Goal: Task Accomplishment & Management: Use online tool/utility

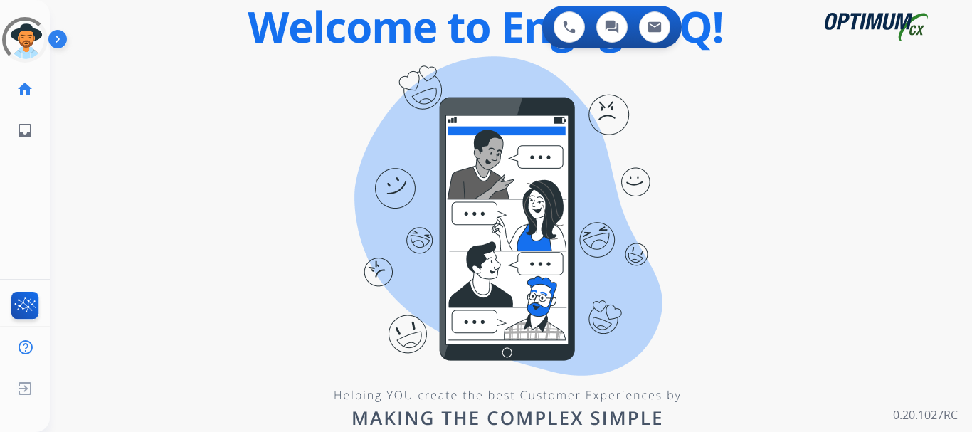
click at [53, 49] on img at bounding box center [60, 41] width 24 height 27
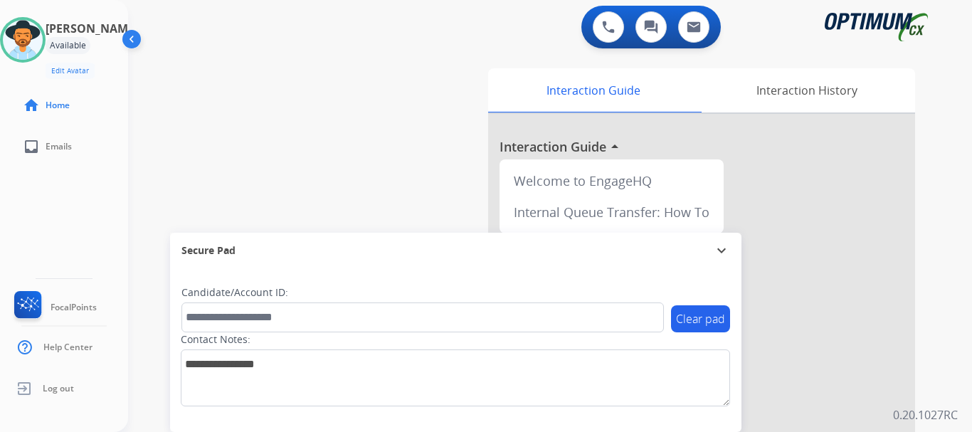
click at [426, 122] on div "swap_horiz Break voice bridge close_fullscreen Connect 3-Way Call merge_type Se…" at bounding box center [533, 347] width 810 height 593
click at [428, 134] on div "swap_horiz Break voice bridge close_fullscreen Connect 3-Way Call merge_type Se…" at bounding box center [533, 347] width 810 height 593
click at [420, 115] on div "swap_horiz Break voice bridge close_fullscreen Connect 3-Way Call merge_type Se…" at bounding box center [533, 347] width 810 height 593
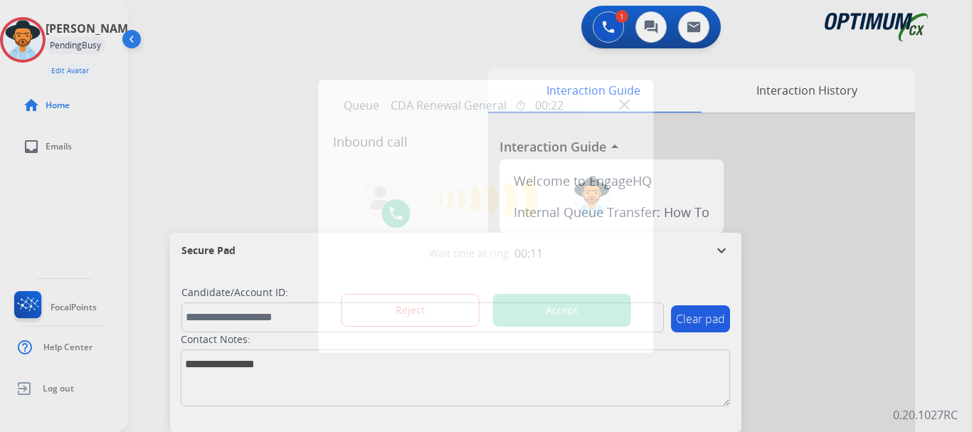
click at [532, 323] on button "Accept" at bounding box center [562, 310] width 138 height 33
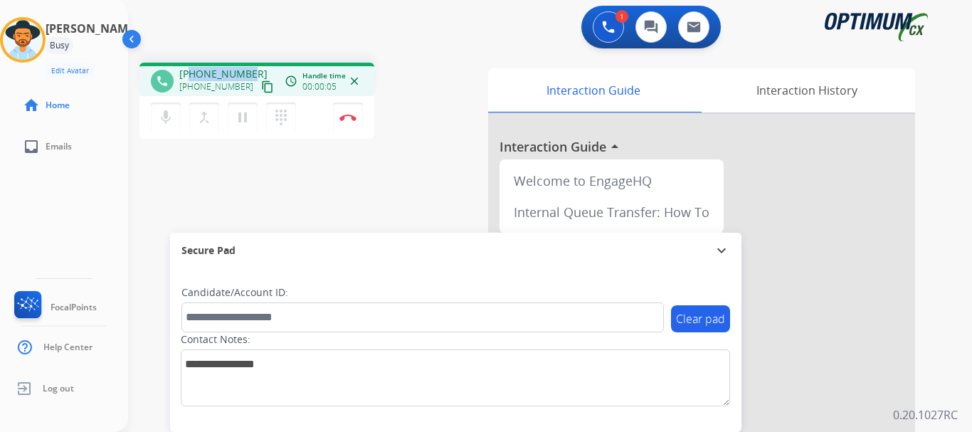
drag, startPoint x: 190, startPoint y: 74, endPoint x: 249, endPoint y: 68, distance: 59.4
click at [249, 68] on div "[PHONE_NUMBER] [PHONE_NUMBER] content_copy" at bounding box center [227, 81] width 97 height 28
copy span "2405013057"
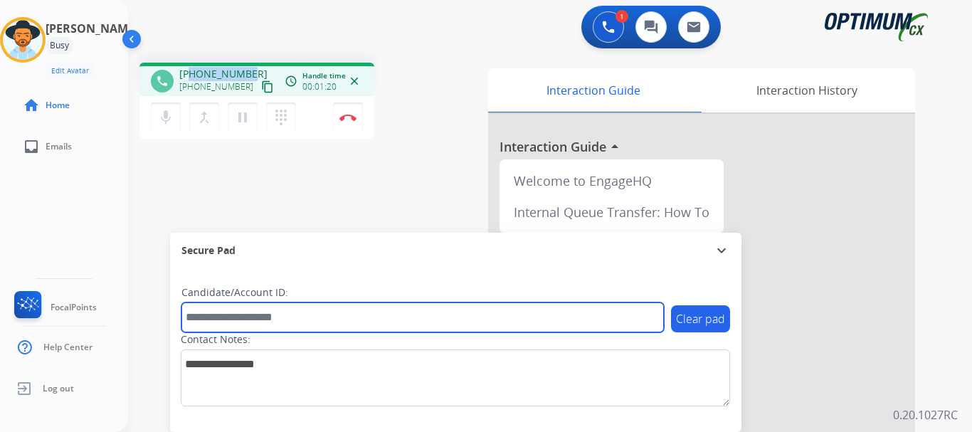
click at [232, 313] on input "text" at bounding box center [422, 317] width 482 height 30
paste input "*******"
type input "*******"
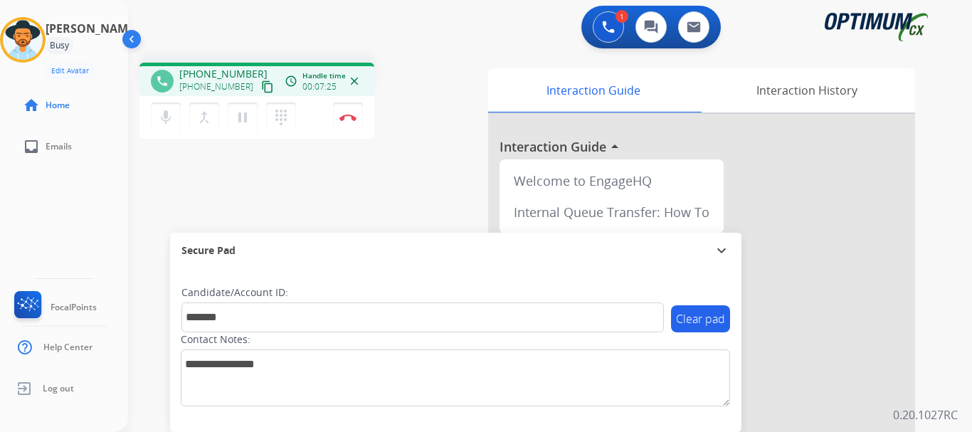
click at [372, 179] on div "phone [PHONE_NUMBER] [PHONE_NUMBER] content_copy access_time Call metrics Queue…" at bounding box center [533, 347] width 810 height 593
click at [346, 122] on button "Disconnect" at bounding box center [348, 117] width 30 height 30
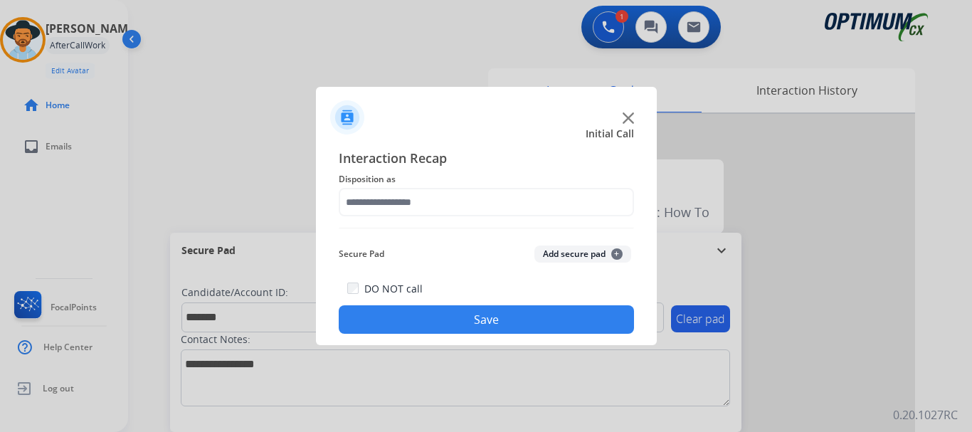
click at [568, 267] on div "Interaction Recap Disposition as Secure Pad Add secure pad + DO NOT call Save" at bounding box center [486, 241] width 295 height 186
click at [566, 256] on button "Add secure pad +" at bounding box center [582, 253] width 97 height 17
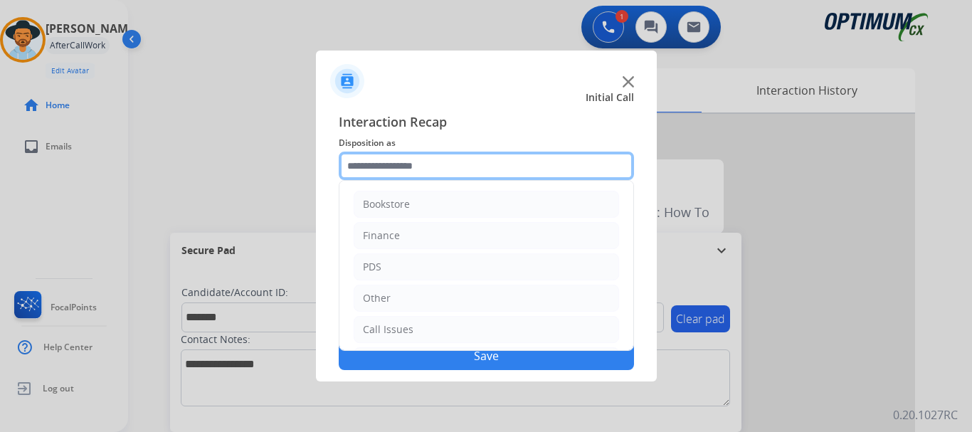
click at [456, 167] on input "text" at bounding box center [486, 166] width 295 height 28
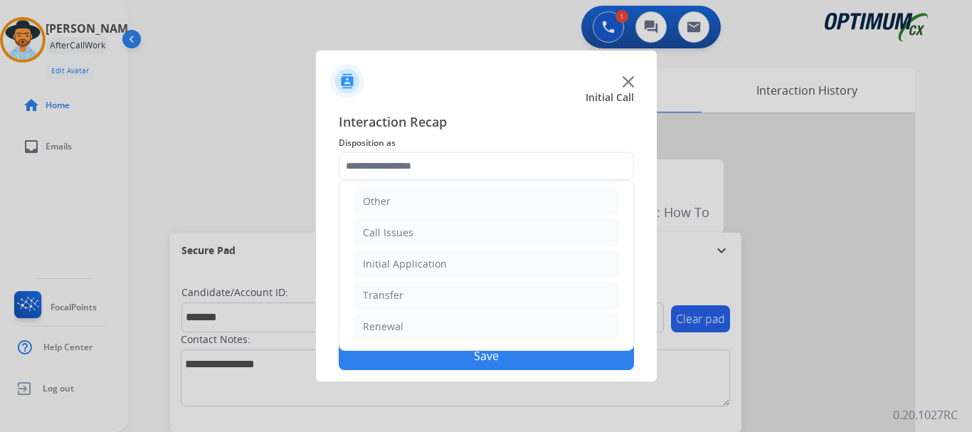
click at [460, 324] on li "Renewal" at bounding box center [486, 326] width 265 height 27
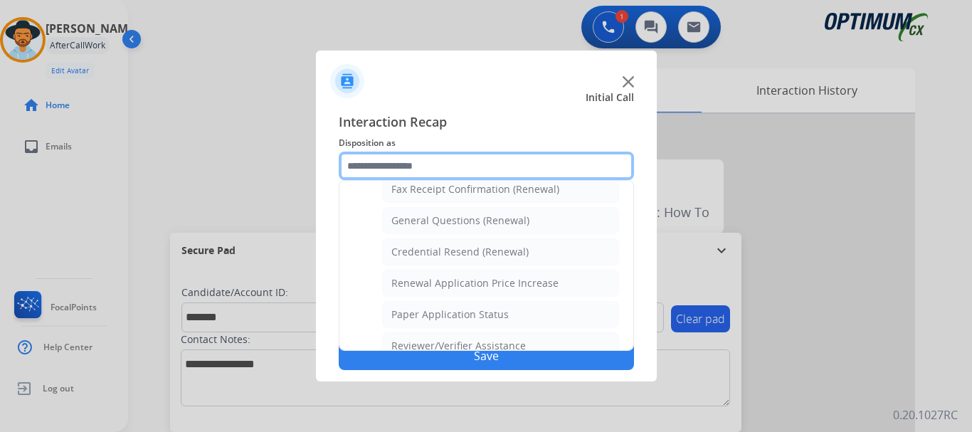
scroll to position [404, 0]
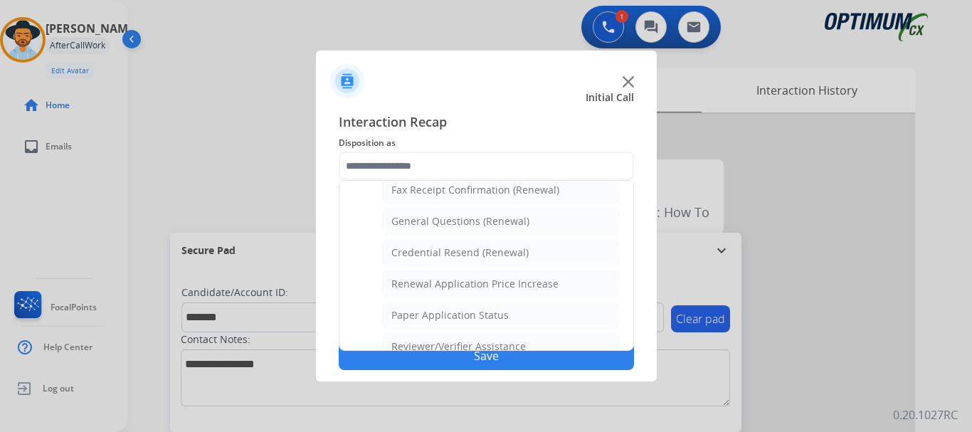
click at [516, 219] on div "General Questions (Renewal)" at bounding box center [460, 221] width 138 height 14
type input "**********"
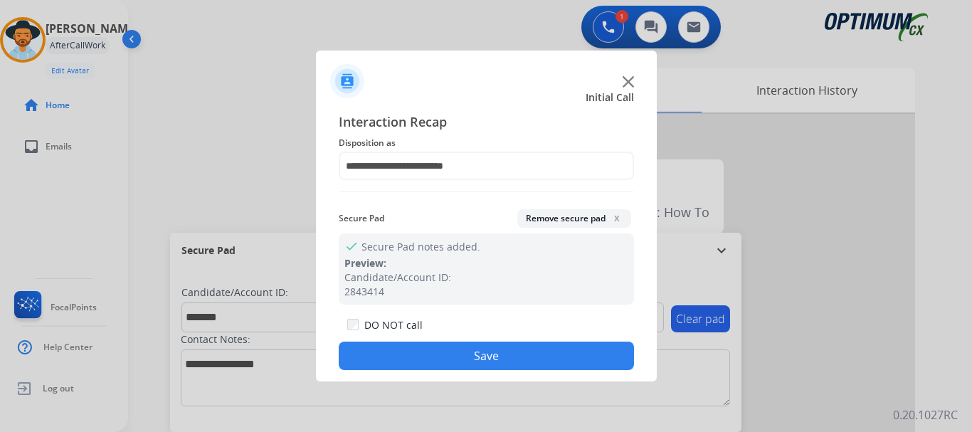
click at [483, 344] on button "Save" at bounding box center [486, 355] width 295 height 28
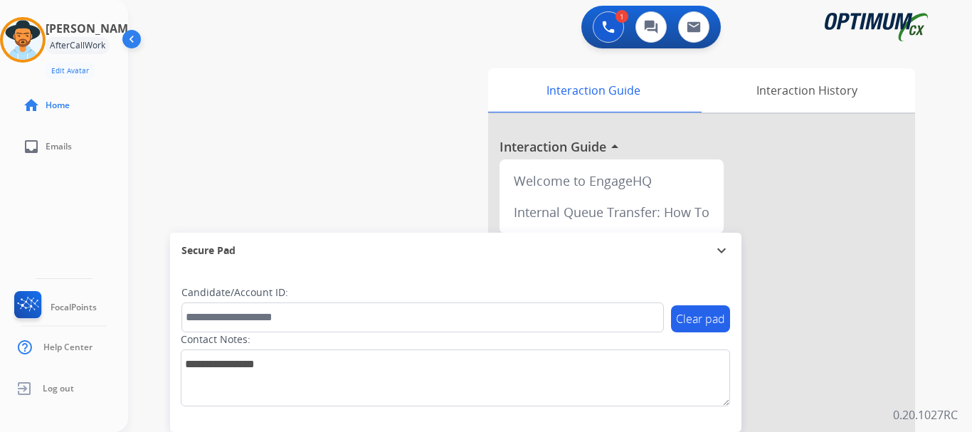
click at [438, 177] on div "swap_horiz Break voice bridge close_fullscreen Connect 3-Way Call merge_type Se…" at bounding box center [533, 347] width 810 height 593
click at [370, 95] on div "swap_horiz Break voice bridge close_fullscreen Connect 3-Way Call merge_type Se…" at bounding box center [533, 347] width 810 height 593
click at [394, 67] on div "swap_horiz Break voice bridge close_fullscreen Connect 3-Way Call merge_type Se…" at bounding box center [533, 347] width 810 height 593
click at [341, 63] on div "swap_horiz Break voice bridge close_fullscreen Connect 3-Way Call merge_type Se…" at bounding box center [533, 347] width 810 height 593
click at [577, 317] on button "Accept" at bounding box center [562, 310] width 138 height 33
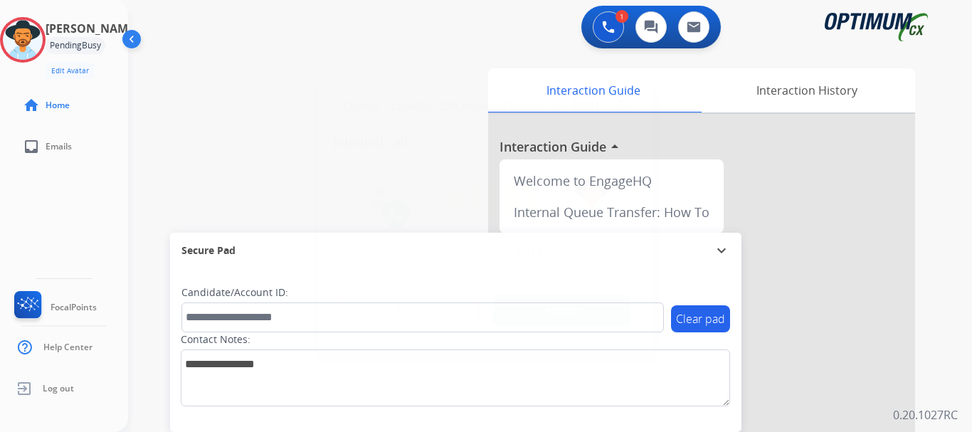
click at [541, 315] on button "Accept" at bounding box center [562, 310] width 138 height 33
click at [541, 313] on button "Accept" at bounding box center [562, 310] width 138 height 33
click at [370, 132] on div "swap_horiz Break voice bridge close_fullscreen Connect 3-Way Call merge_type Se…" at bounding box center [533, 347] width 810 height 593
click at [355, 75] on div "swap_horiz Break voice bridge close_fullscreen Connect 3-Way Call merge_type Se…" at bounding box center [533, 347] width 810 height 593
click at [346, 110] on div "swap_horiz Break voice bridge close_fullscreen Connect 3-Way Call merge_type Se…" at bounding box center [533, 347] width 810 height 593
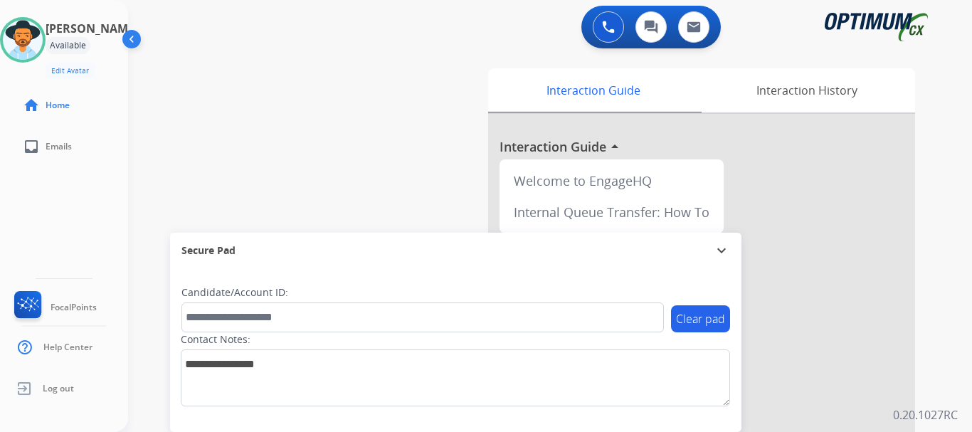
click at [609, 34] on button at bounding box center [608, 26] width 31 height 31
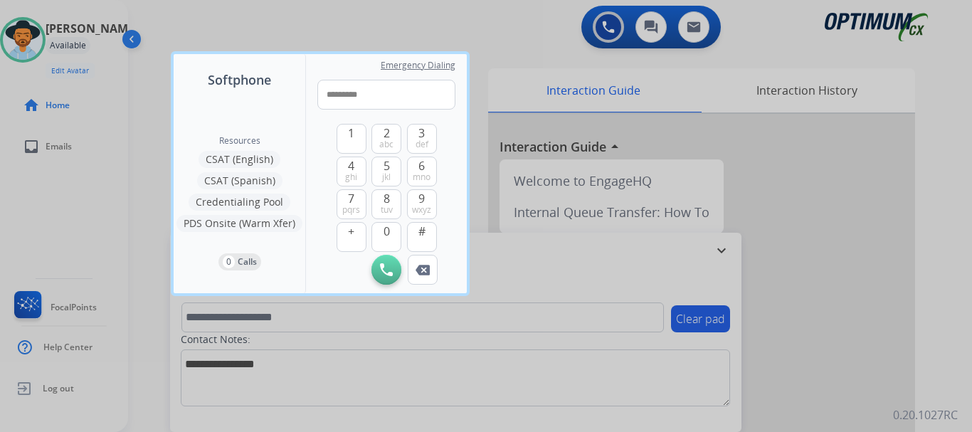
type input "**********"
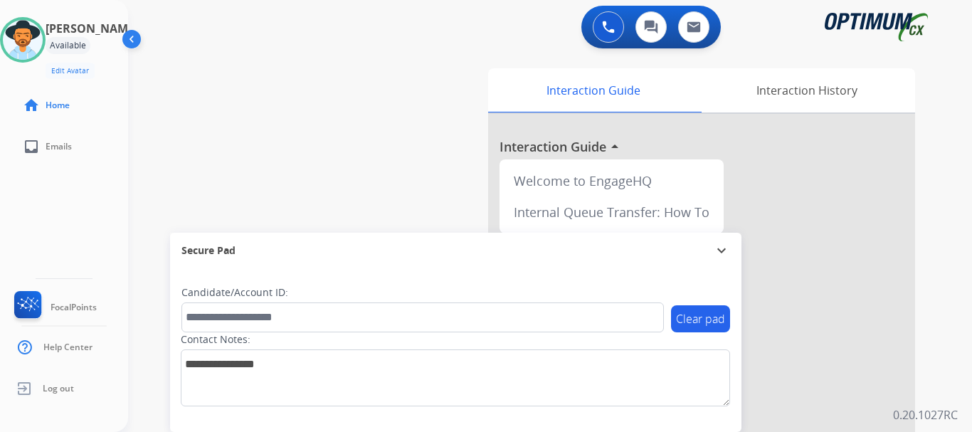
click at [417, 81] on div "swap_horiz Break voice bridge close_fullscreen Connect 3-Way Call merge_type Se…" at bounding box center [533, 347] width 810 height 593
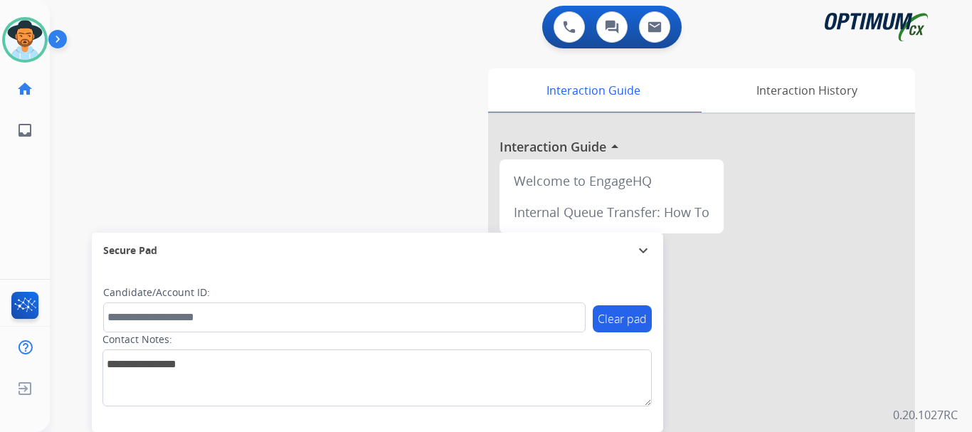
click at [64, 50] on img at bounding box center [60, 41] width 24 height 27
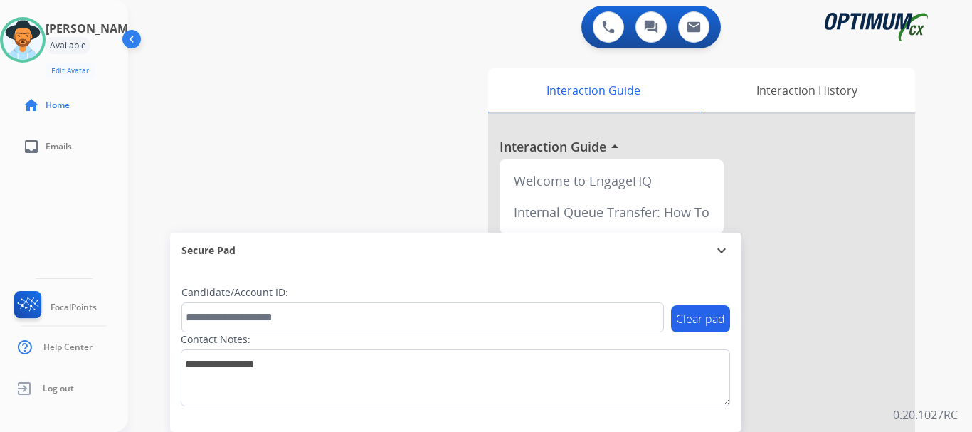
click at [245, 70] on div "swap_horiz Break voice bridge close_fullscreen Connect 3-Way Call merge_type Se…" at bounding box center [533, 347] width 810 height 593
click at [254, 117] on div "swap_horiz Break voice bridge close_fullscreen Connect 3-Way Call merge_type Se…" at bounding box center [533, 347] width 810 height 593
click at [607, 23] on img at bounding box center [608, 27] width 13 height 13
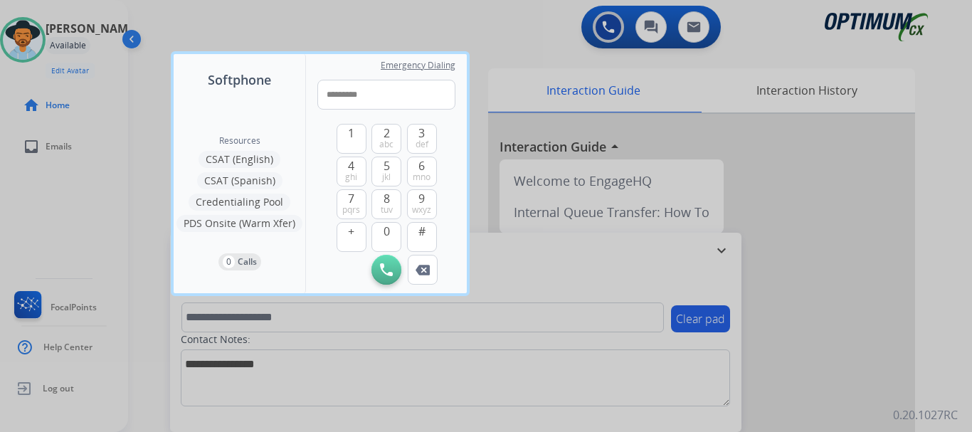
type input "**********"
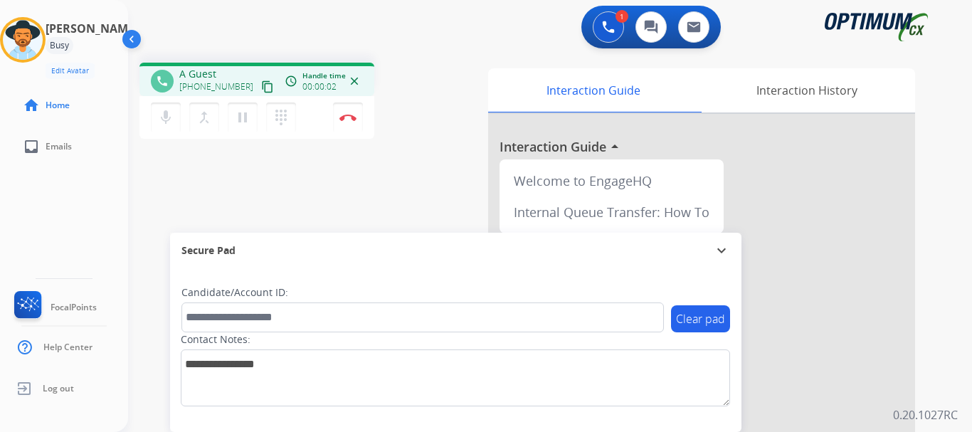
click at [341, 121] on button "Disconnect" at bounding box center [348, 117] width 30 height 30
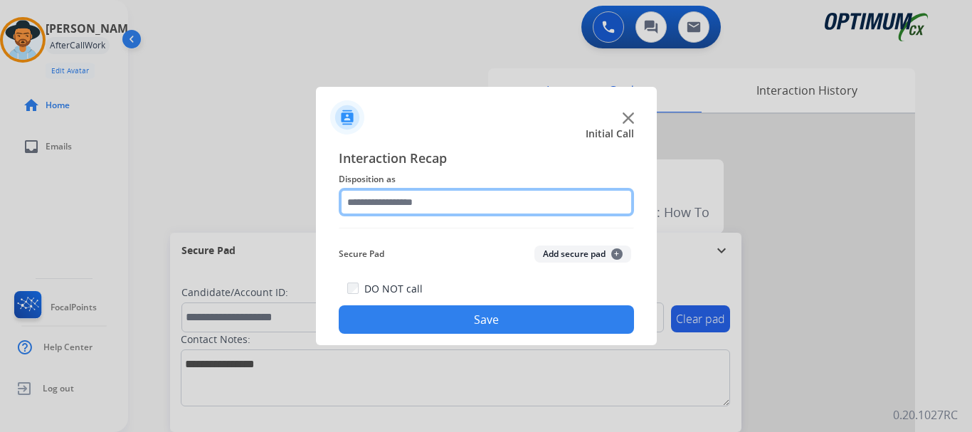
click at [438, 198] on input "text" at bounding box center [486, 202] width 295 height 28
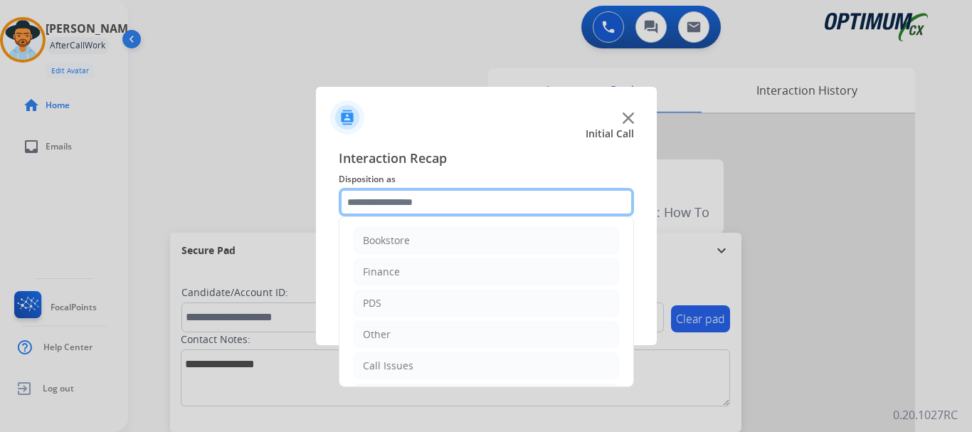
click at [438, 198] on input "text" at bounding box center [486, 202] width 295 height 28
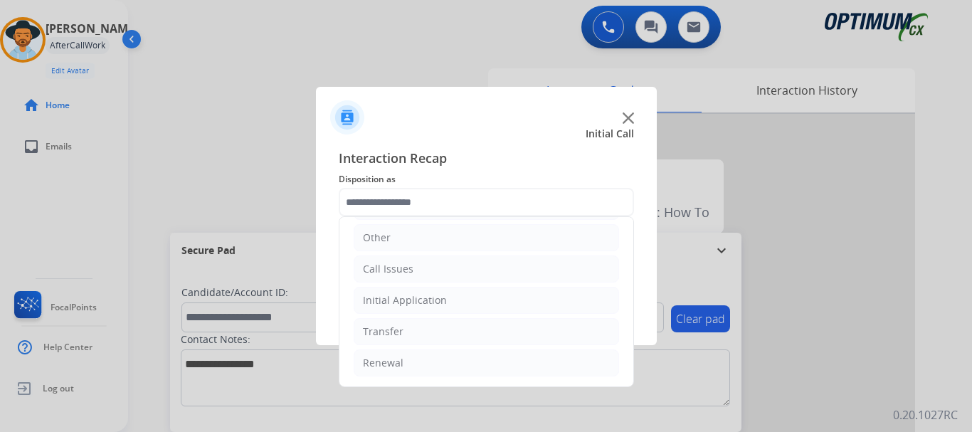
click at [451, 269] on li "Call Issues" at bounding box center [486, 268] width 265 height 27
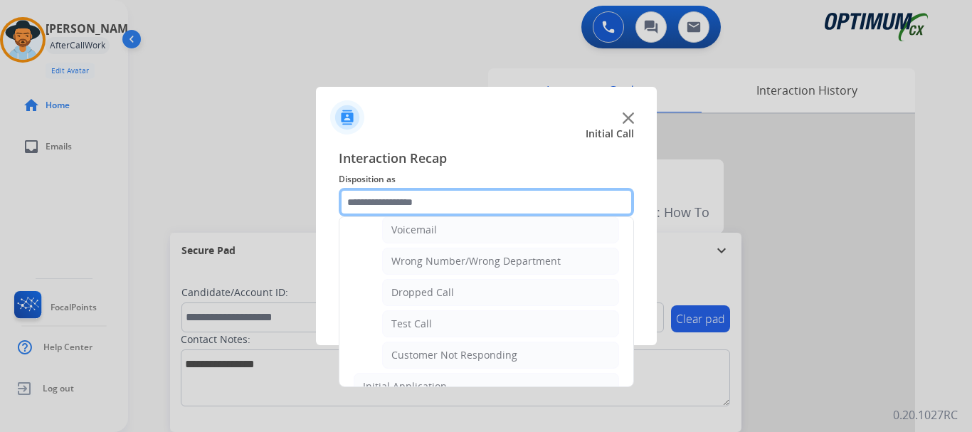
scroll to position [195, 0]
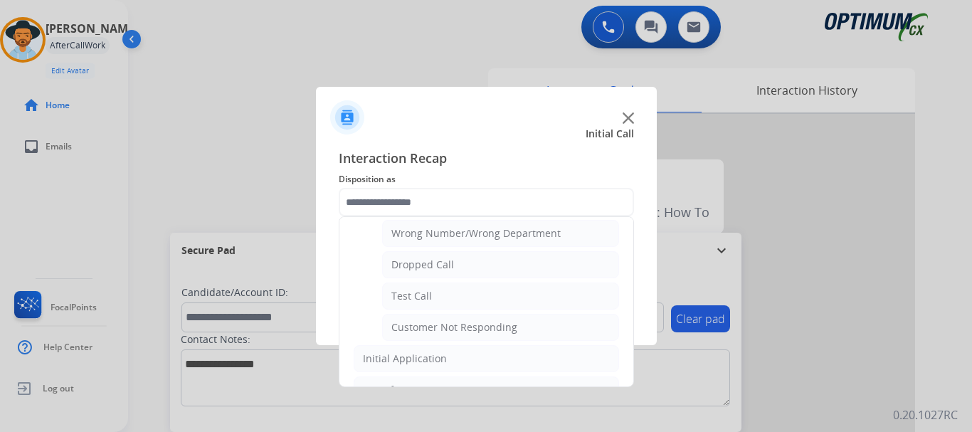
click at [465, 294] on li "Test Call" at bounding box center [500, 295] width 237 height 27
type input "*********"
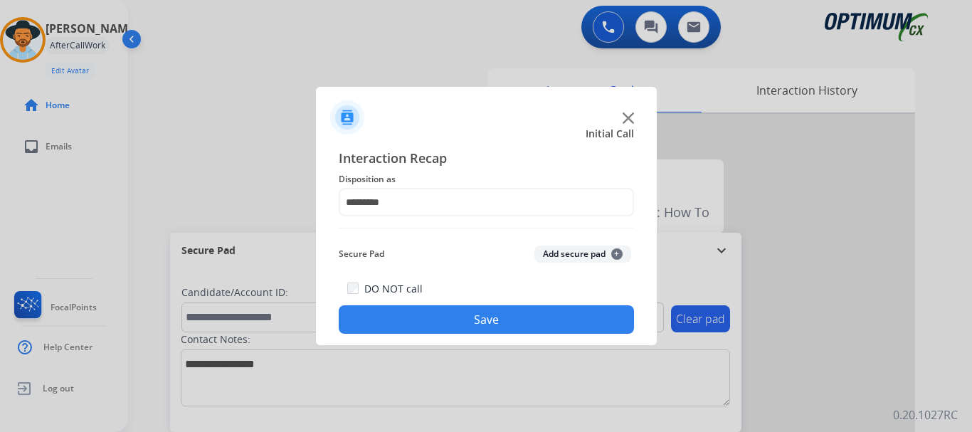
click at [540, 330] on button "Save" at bounding box center [486, 319] width 295 height 28
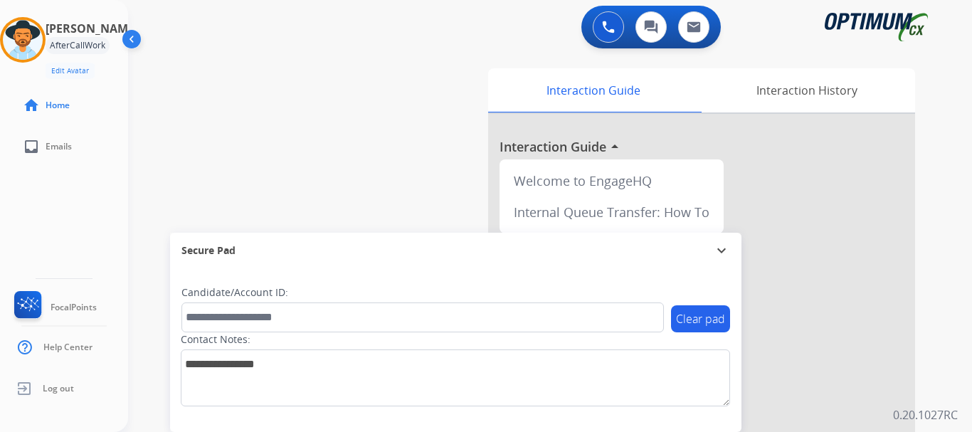
click at [307, 113] on div "swap_horiz Break voice bridge close_fullscreen Connect 3-Way Call merge_type Se…" at bounding box center [533, 347] width 810 height 593
click at [27, 38] on img at bounding box center [23, 40] width 40 height 40
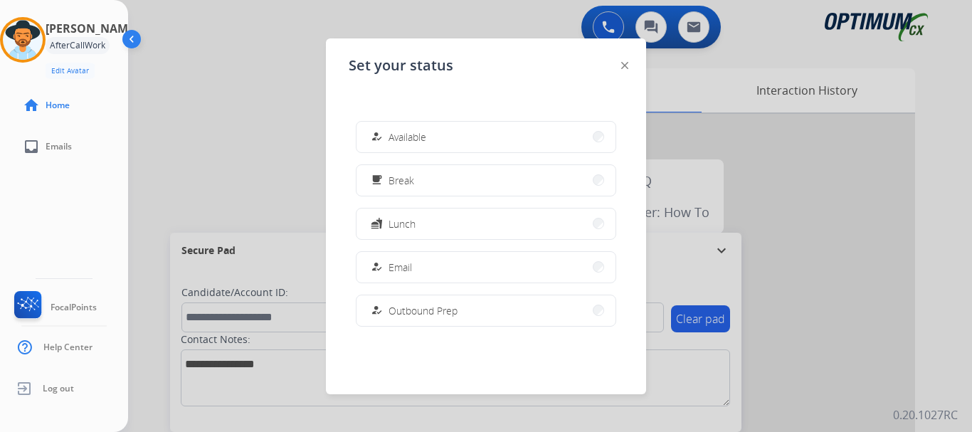
click at [467, 137] on button "how_to_reg Available" at bounding box center [485, 137] width 259 height 31
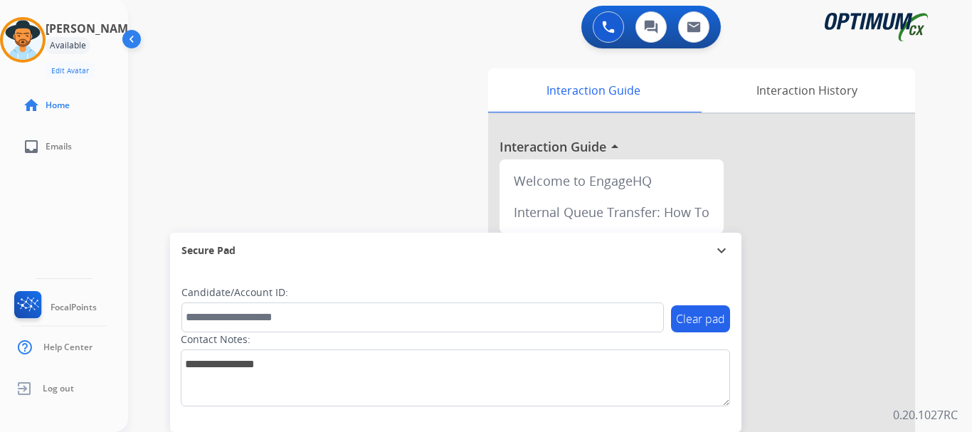
click at [335, 176] on div "swap_horiz Break voice bridge close_fullscreen Connect 3-Way Call merge_type Se…" at bounding box center [533, 347] width 810 height 593
click at [381, 147] on div "swap_horiz Break voice bridge close_fullscreen Connect 3-Way Call merge_type Se…" at bounding box center [533, 347] width 810 height 593
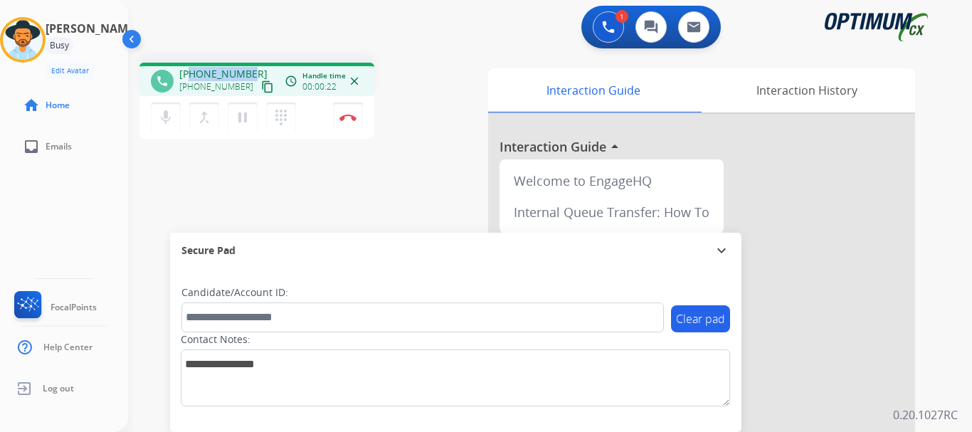
drag, startPoint x: 189, startPoint y: 76, endPoint x: 250, endPoint y: 67, distance: 61.2
click at [250, 67] on div "+15733751425 +15733751425 content_copy" at bounding box center [227, 81] width 97 height 28
copy span "5733751425"
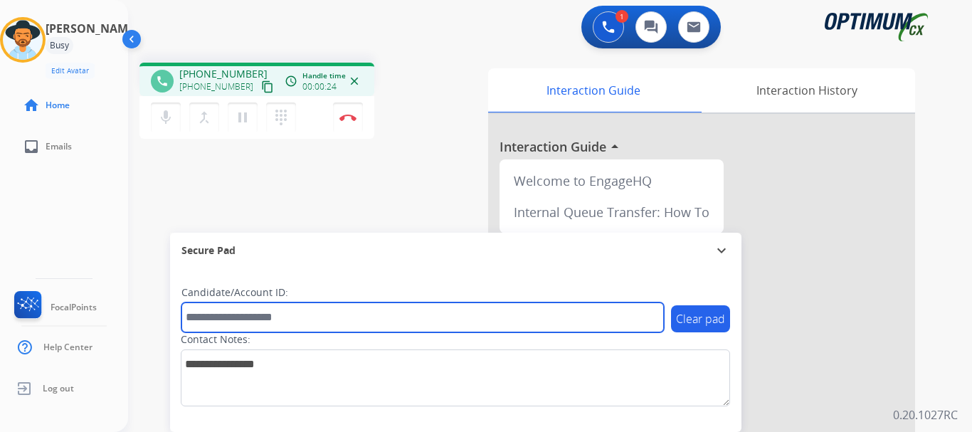
click at [295, 310] on input "text" at bounding box center [422, 317] width 482 height 30
type input "**********"
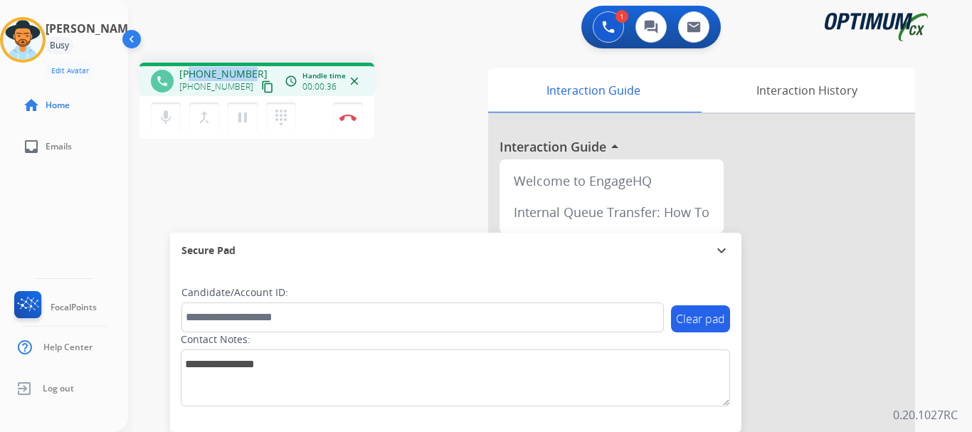
drag, startPoint x: 190, startPoint y: 75, endPoint x: 249, endPoint y: 61, distance: 60.7
click at [249, 61] on div "phone +15733751425 +15733751425 content_copy access_time Call metrics Queue 00:…" at bounding box center [533, 347] width 810 height 593
copy span "5733751425"
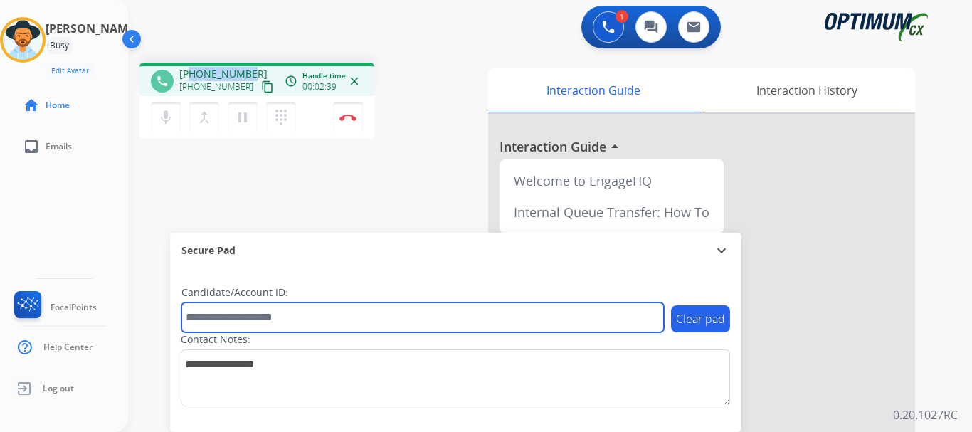
click at [267, 319] on input "text" at bounding box center [422, 317] width 482 height 30
paste input "*********"
type input "*********"
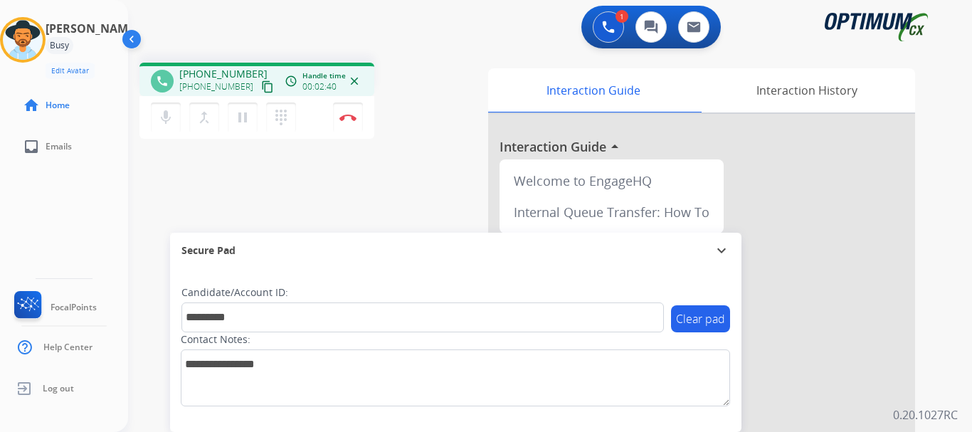
click at [349, 224] on div "phone +15733751425 +15733751425 content_copy access_time Call metrics Queue 00:…" at bounding box center [533, 347] width 810 height 593
click at [342, 110] on button "Disconnect" at bounding box center [348, 117] width 30 height 30
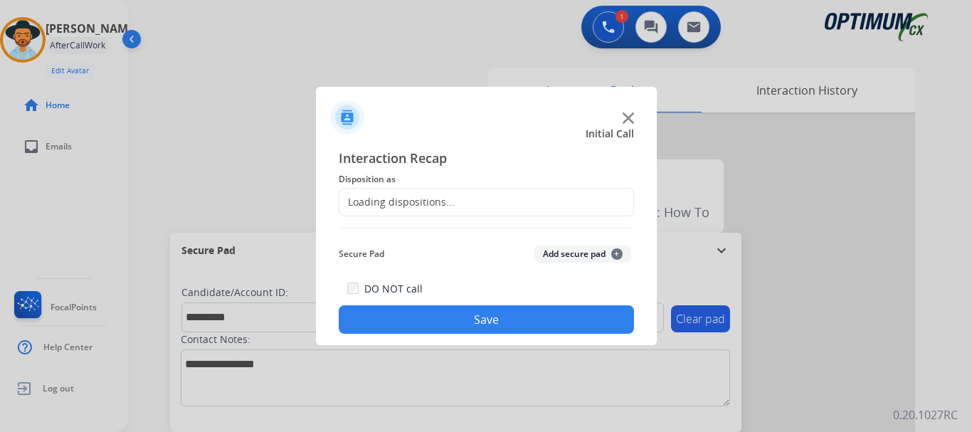
click at [349, 112] on img at bounding box center [347, 117] width 34 height 34
click at [550, 265] on div "Secure Pad Add secure pad +" at bounding box center [486, 254] width 295 height 28
click at [550, 261] on button "Add secure pad +" at bounding box center [582, 253] width 97 height 17
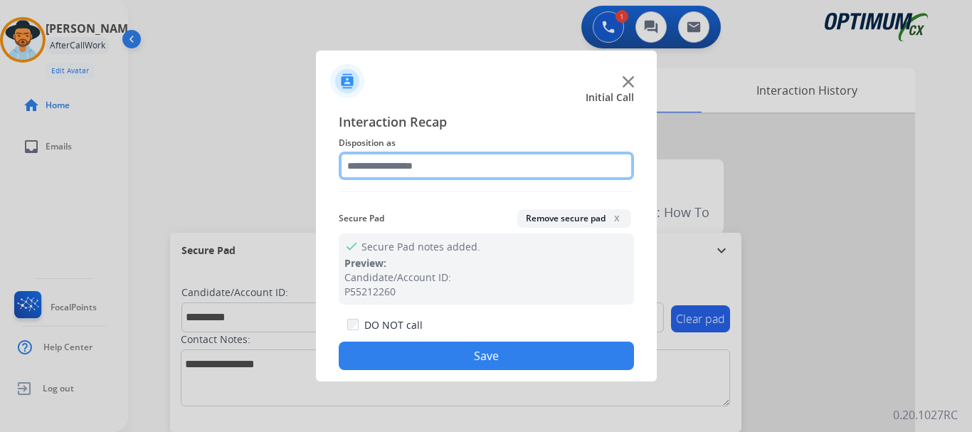
click at [435, 176] on input "text" at bounding box center [486, 166] width 295 height 28
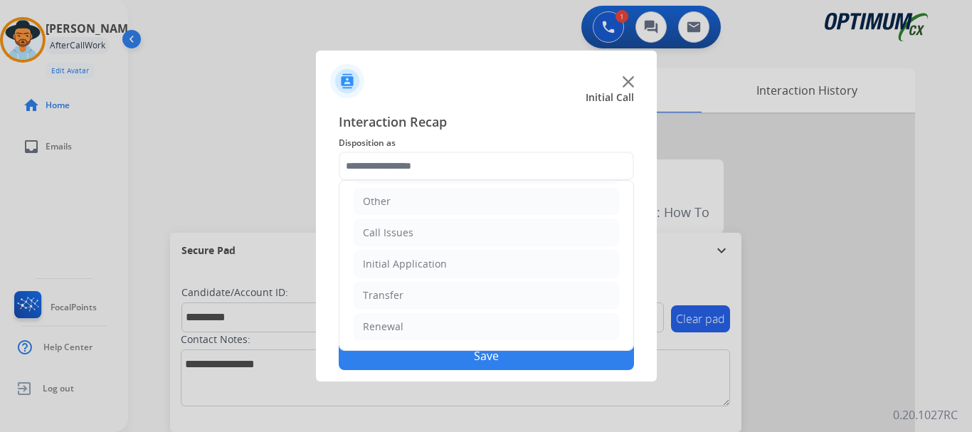
click at [465, 265] on li "Initial Application" at bounding box center [486, 263] width 265 height 27
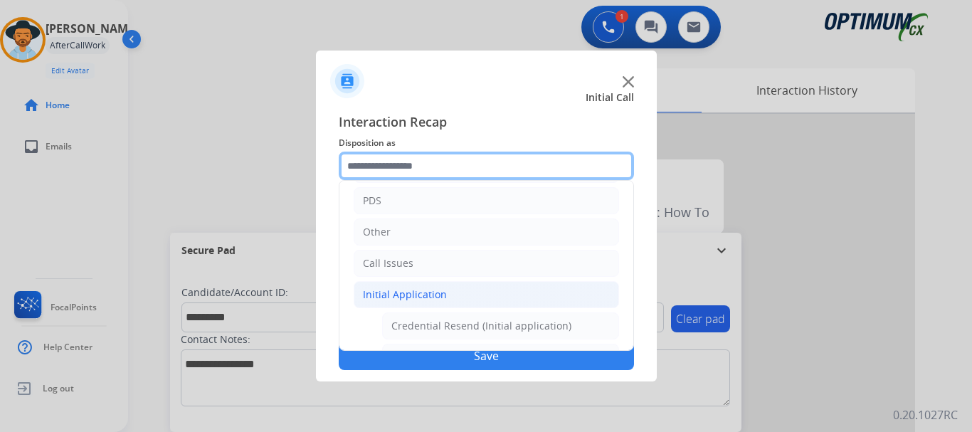
scroll to position [0, 0]
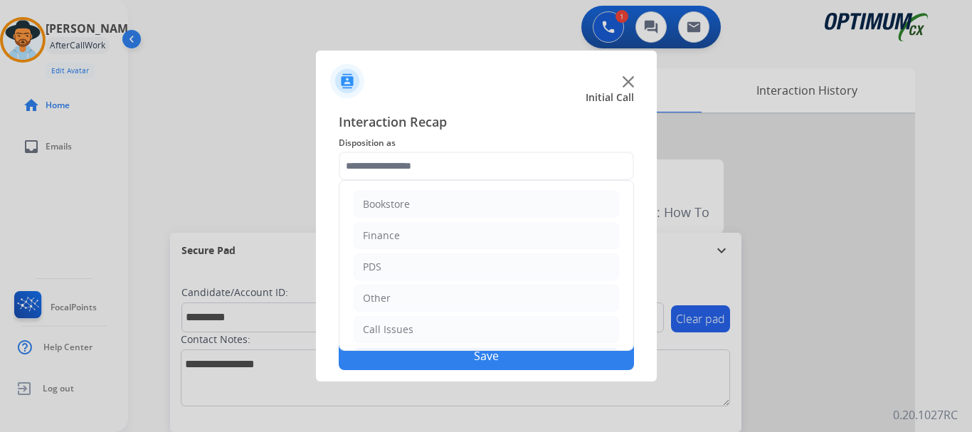
click at [433, 265] on li "PDS" at bounding box center [486, 266] width 265 height 27
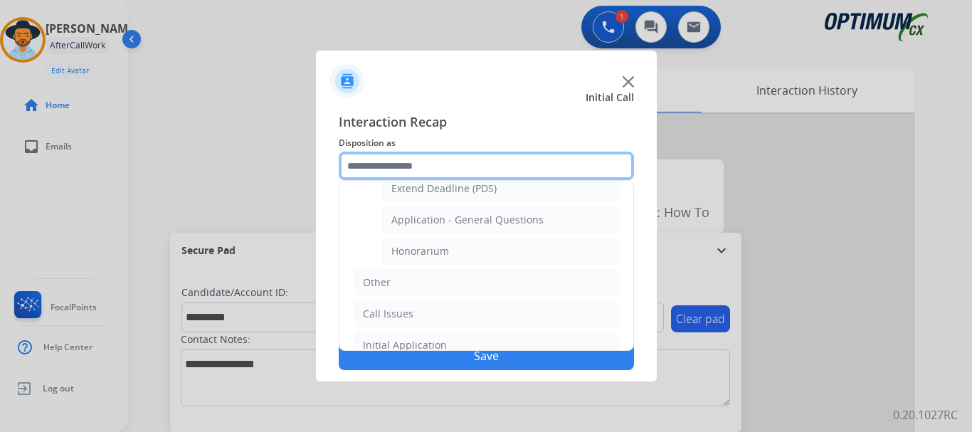
scroll to position [425, 0]
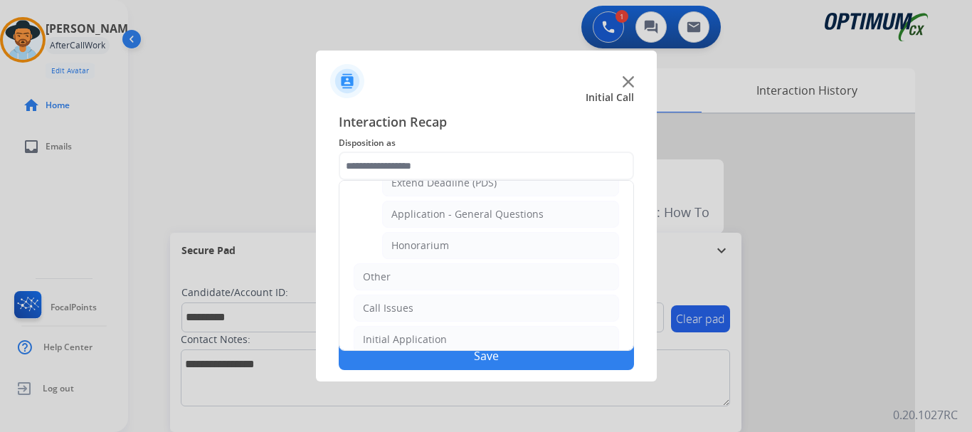
click at [514, 248] on li "Honorarium" at bounding box center [500, 245] width 237 height 27
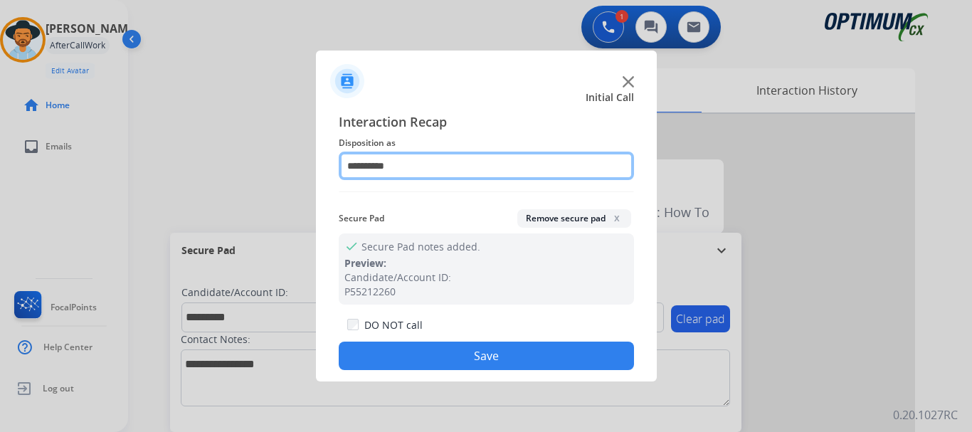
click at [494, 166] on input "**********" at bounding box center [486, 166] width 295 height 28
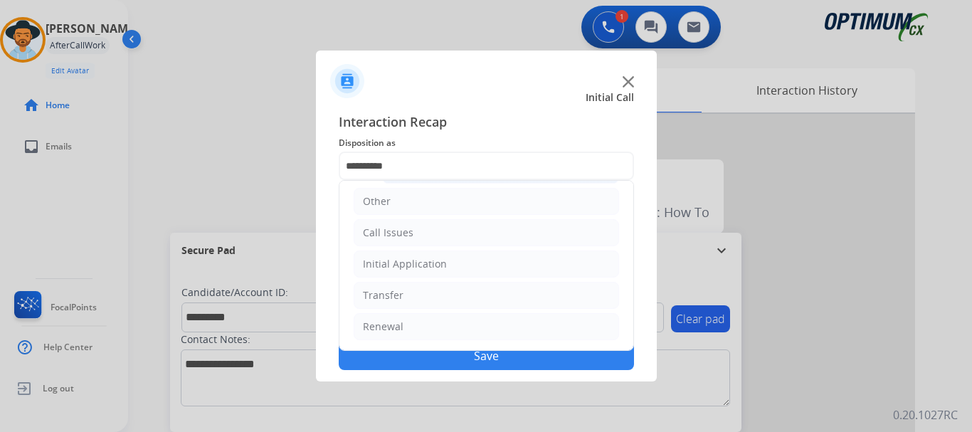
click at [493, 261] on li "Initial Application" at bounding box center [486, 263] width 265 height 27
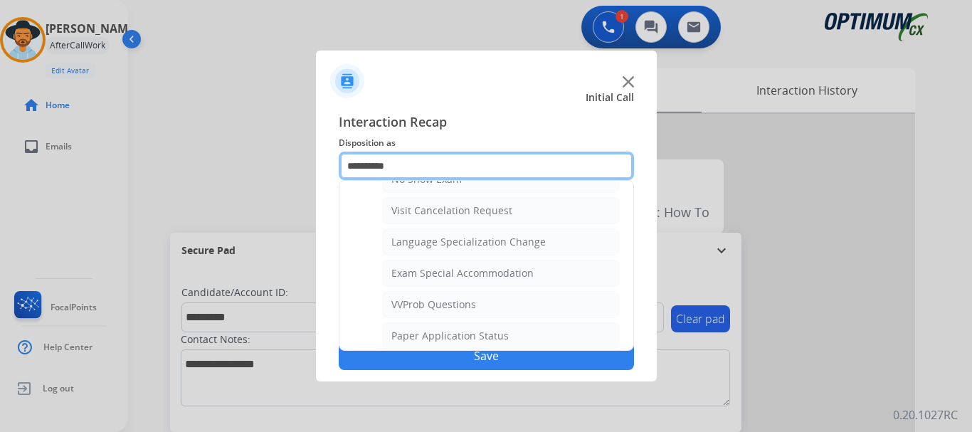
scroll to position [638, 0]
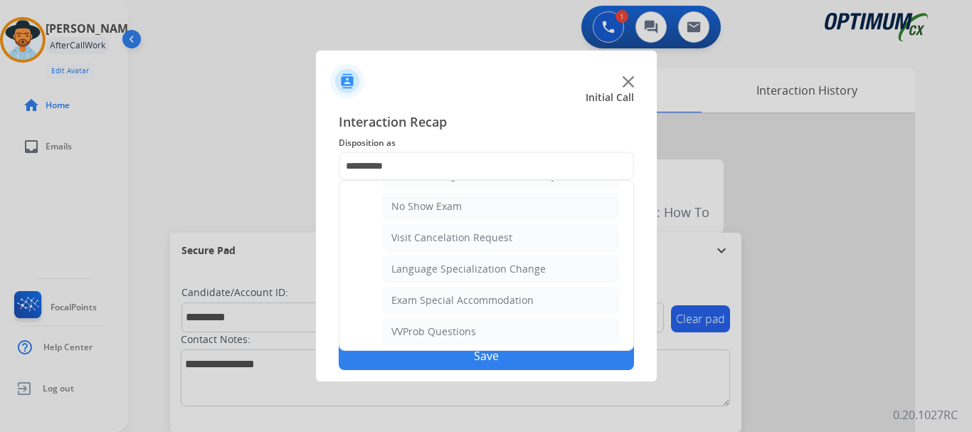
click at [526, 238] on li "Visit Cancelation Request" at bounding box center [500, 237] width 237 height 27
type input "**********"
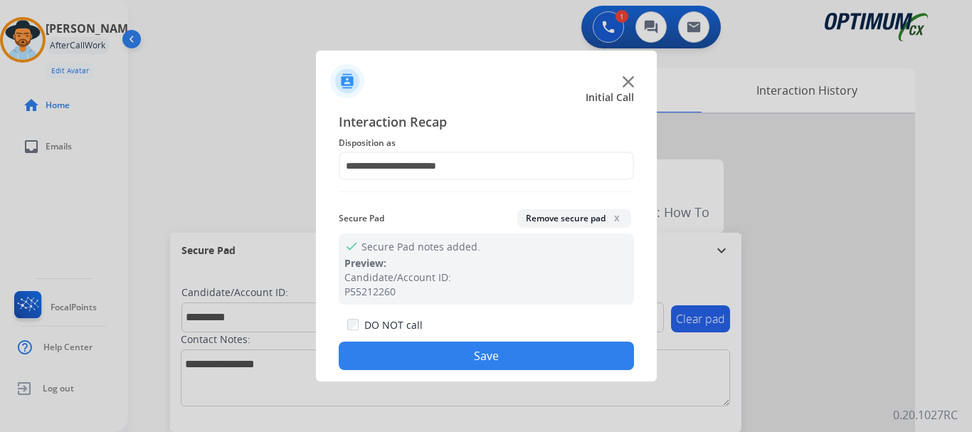
click at [504, 344] on button "Save" at bounding box center [486, 355] width 295 height 28
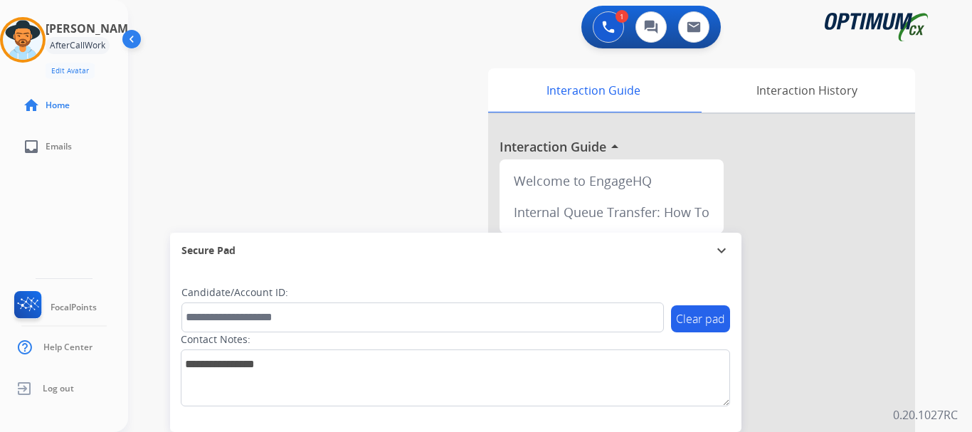
click at [345, 192] on div "swap_horiz Break voice bridge close_fullscreen Connect 3-Way Call merge_type Se…" at bounding box center [533, 347] width 810 height 593
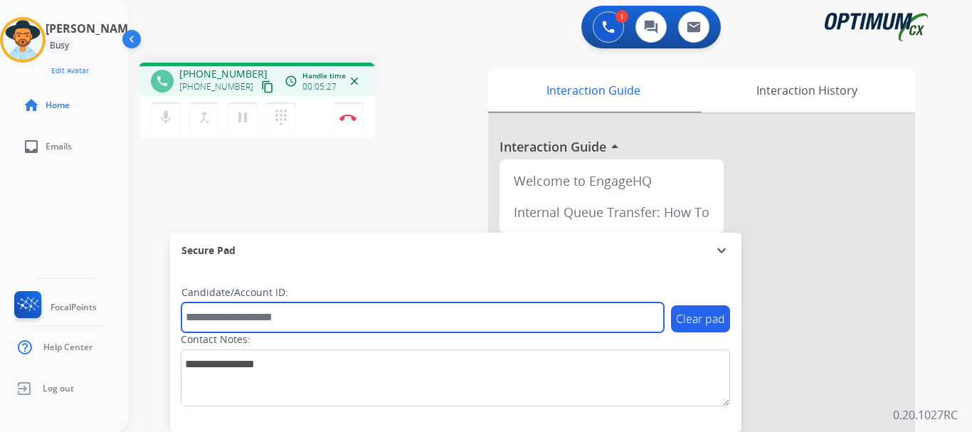
click at [255, 316] on input "text" at bounding box center [422, 317] width 482 height 30
paste input "*******"
type input "*******"
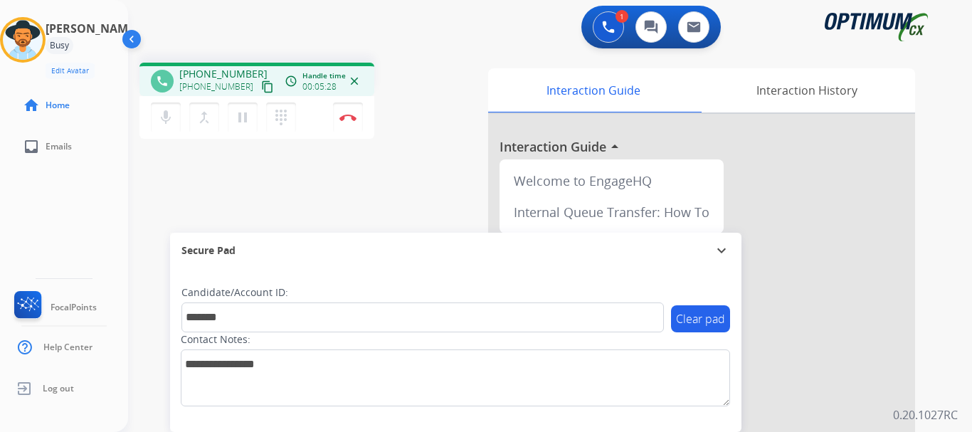
click at [303, 181] on div "phone +17027437755 +17027437755 content_copy access_time Call metrics Queue 00:…" at bounding box center [533, 347] width 810 height 593
click at [330, 174] on div "phone +17027437755 +17027437755 content_copy access_time Call metrics Queue 00:…" at bounding box center [533, 347] width 810 height 593
click at [349, 117] on img at bounding box center [347, 117] width 17 height 7
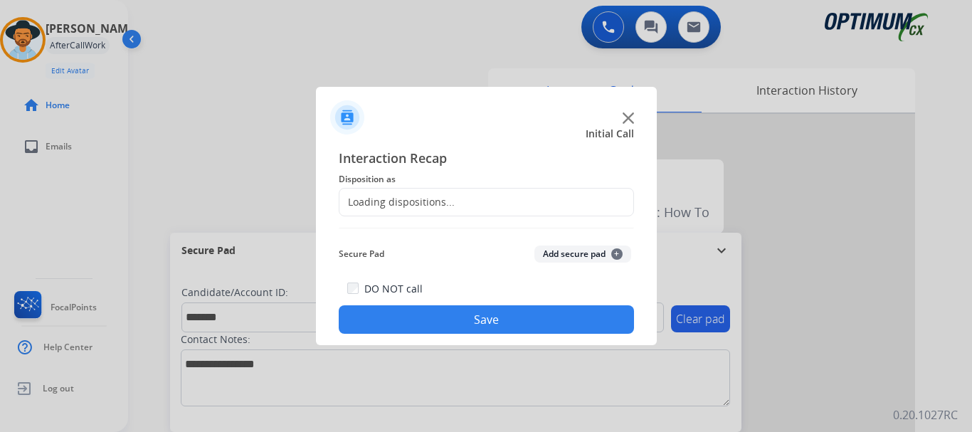
click at [549, 258] on button "Add secure pad +" at bounding box center [582, 253] width 97 height 17
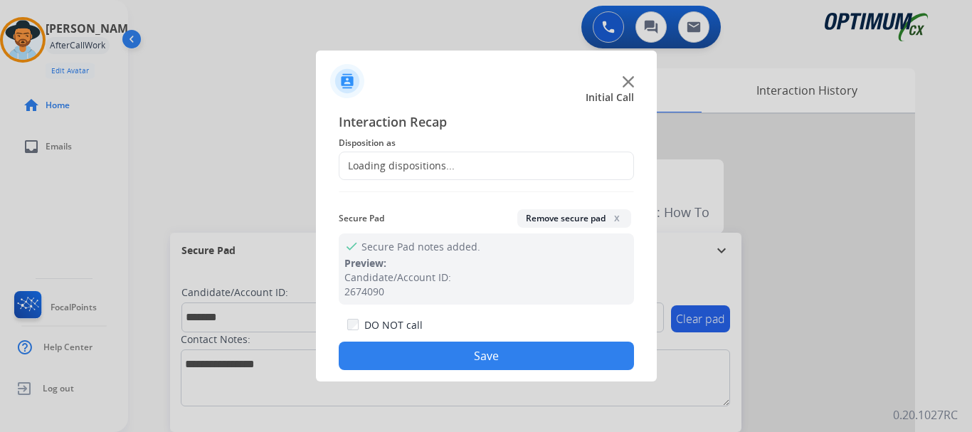
click at [447, 156] on div "Loading dispositions..." at bounding box center [486, 166] width 295 height 28
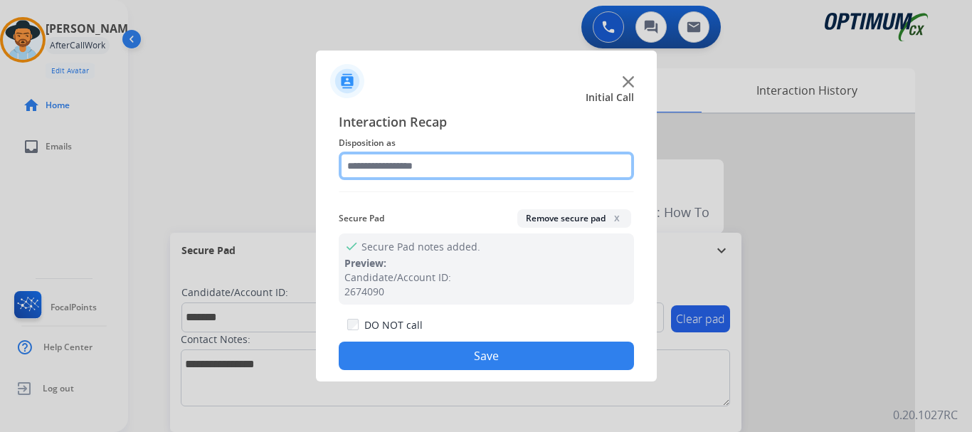
click at [473, 169] on input "text" at bounding box center [486, 166] width 295 height 28
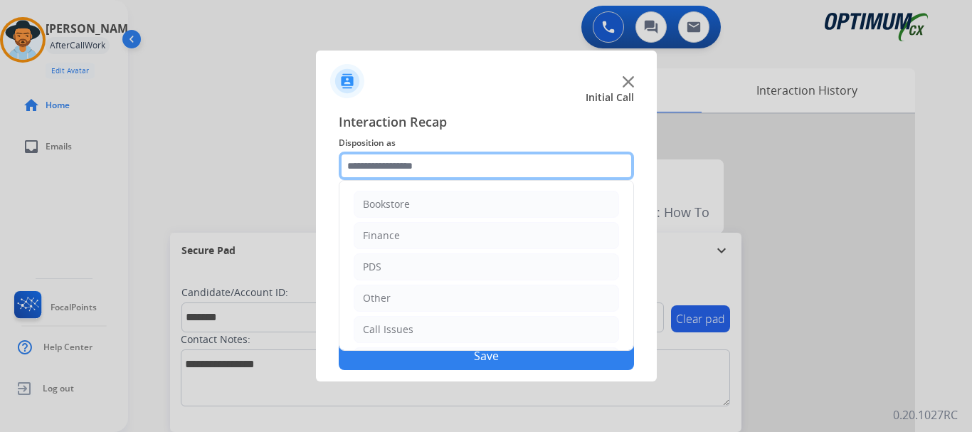
scroll to position [97, 0]
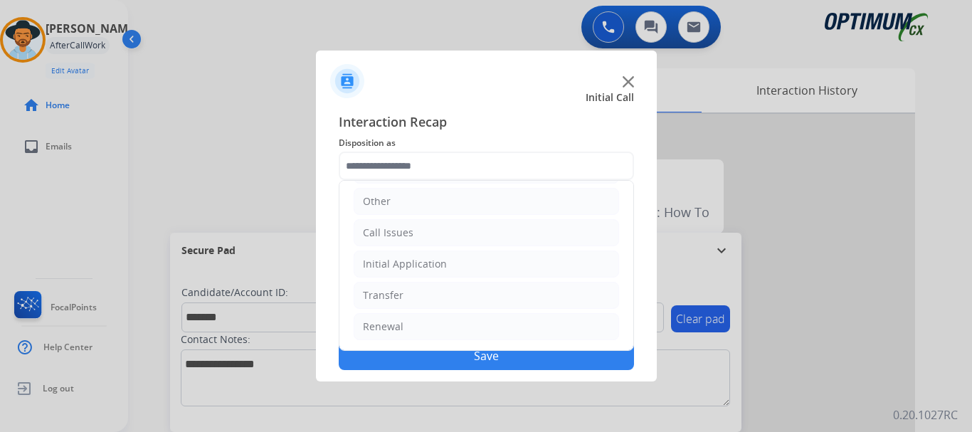
click at [447, 328] on li "Renewal" at bounding box center [486, 326] width 265 height 27
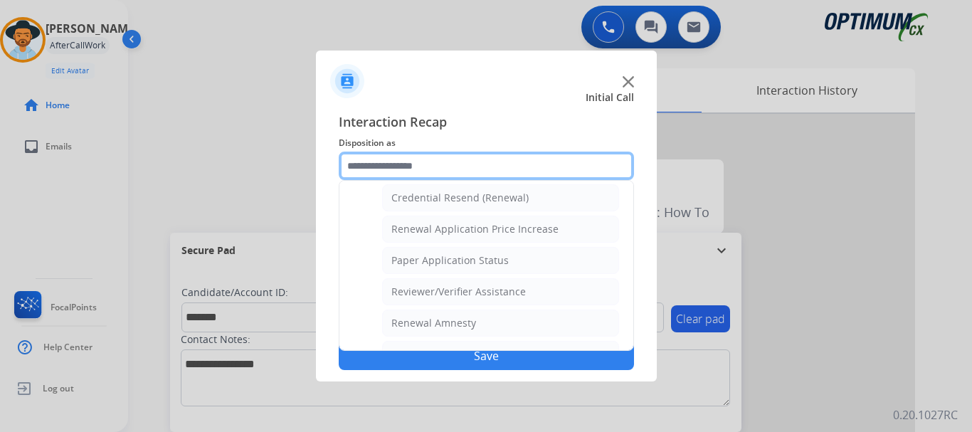
scroll to position [424, 0]
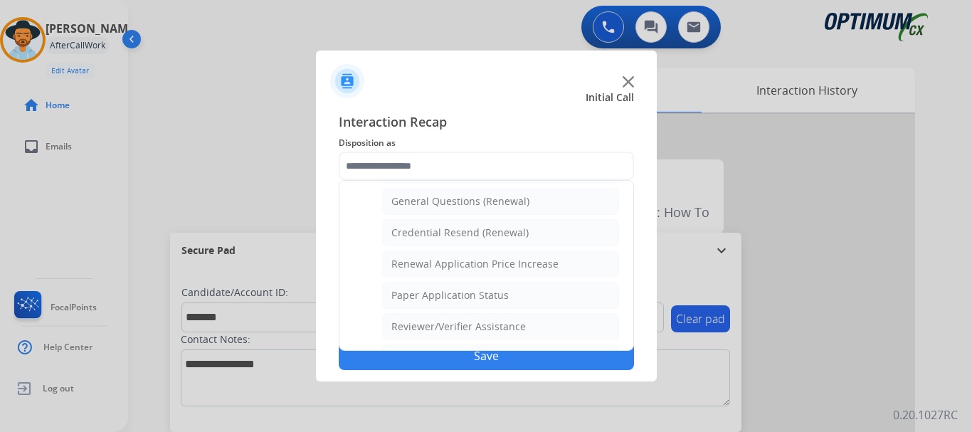
click at [541, 196] on li "General Questions (Renewal)" at bounding box center [500, 201] width 237 height 27
type input "**********"
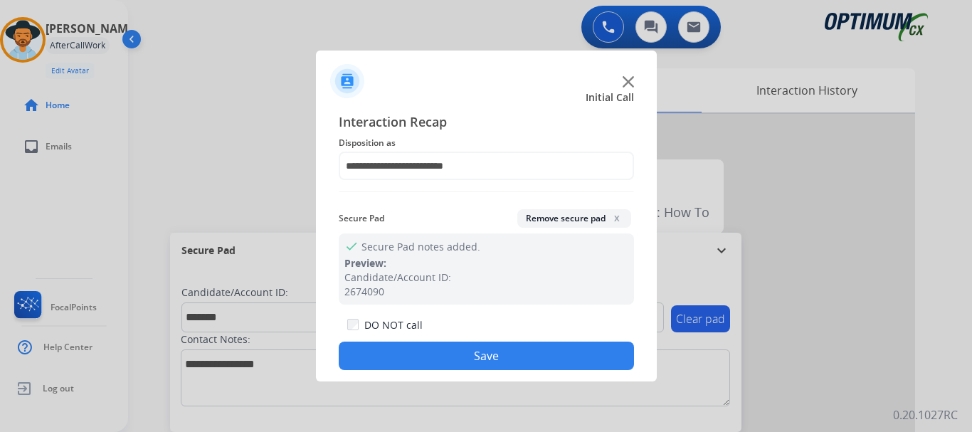
click at [507, 354] on button "Save" at bounding box center [486, 355] width 295 height 28
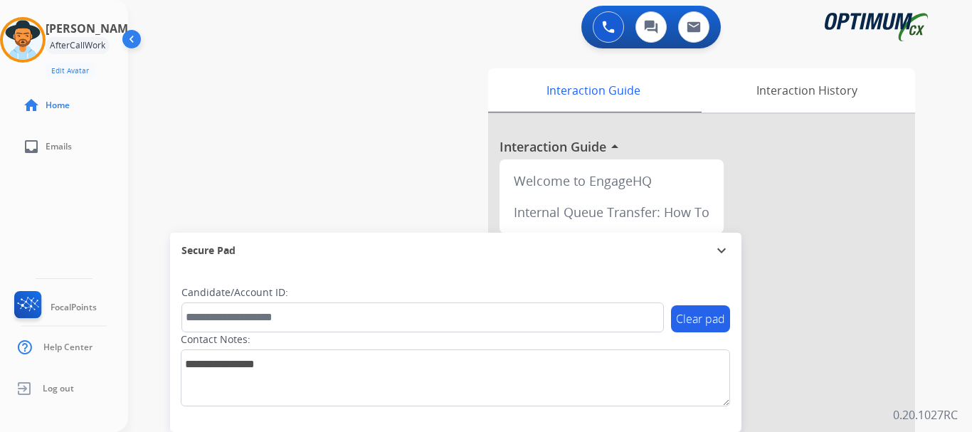
click at [376, 164] on div "swap_horiz Break voice bridge close_fullscreen Connect 3-Way Call merge_type Se…" at bounding box center [533, 347] width 810 height 593
click at [43, 51] on img at bounding box center [23, 40] width 40 height 40
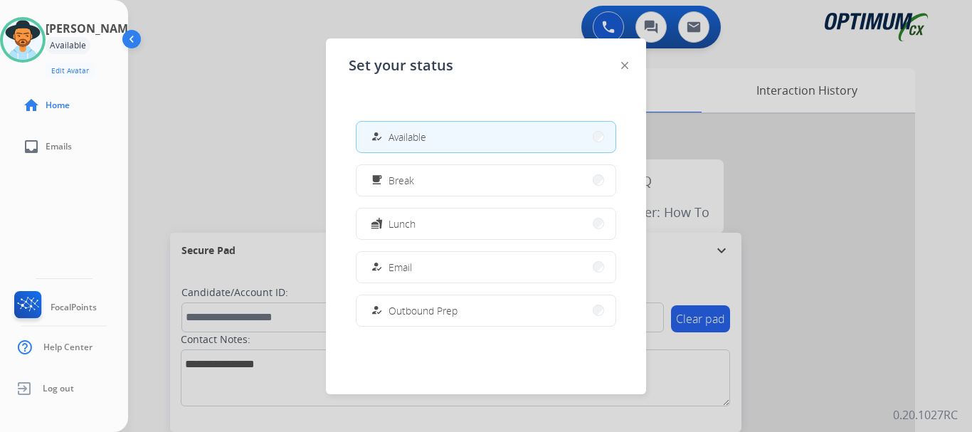
click at [396, 168] on button "free_breakfast Break" at bounding box center [485, 180] width 259 height 31
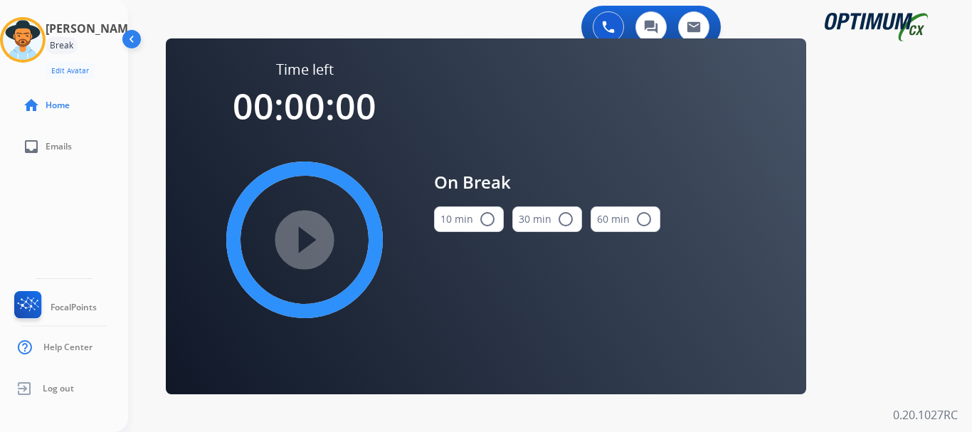
click at [489, 223] on mat-icon "radio_button_unchecked" at bounding box center [487, 219] width 17 height 17
click at [306, 248] on mat-icon "play_circle_filled" at bounding box center [304, 239] width 17 height 17
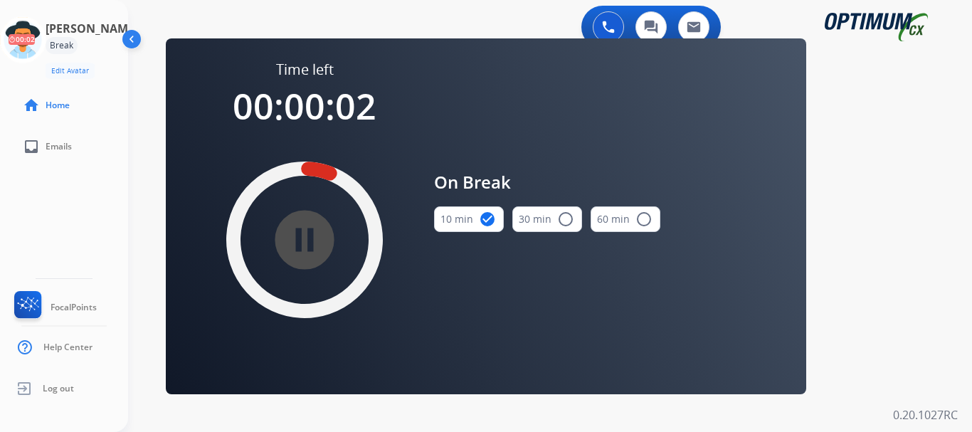
click at [46, 38] on icon at bounding box center [23, 40] width 46 height 46
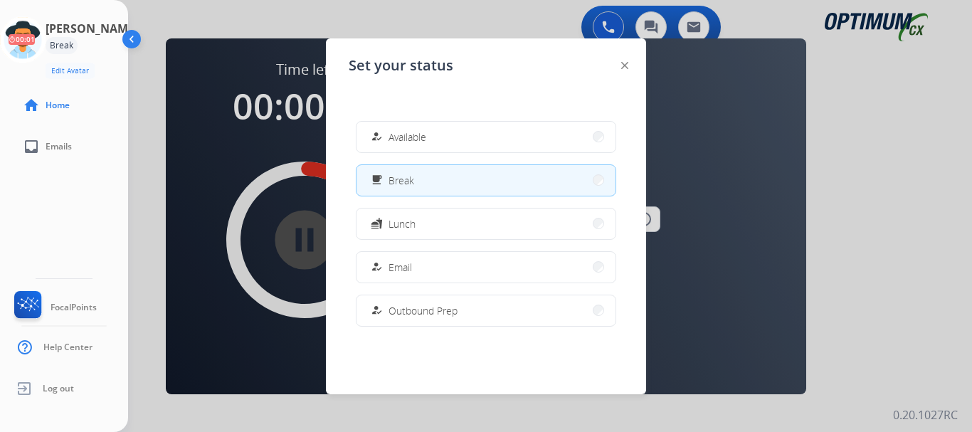
click at [511, 139] on button "how_to_reg Available" at bounding box center [485, 137] width 259 height 31
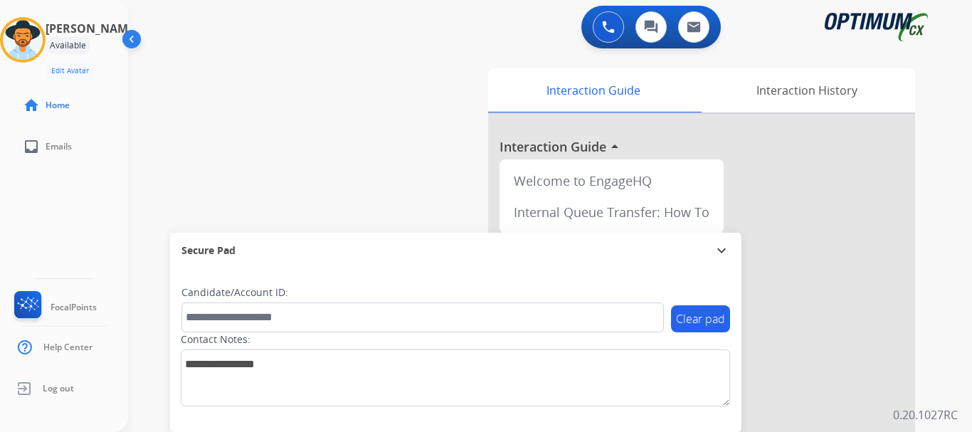
click at [280, 141] on div "swap_horiz Break voice bridge close_fullscreen Connect 3-Way Call merge_type Se…" at bounding box center [533, 347] width 810 height 593
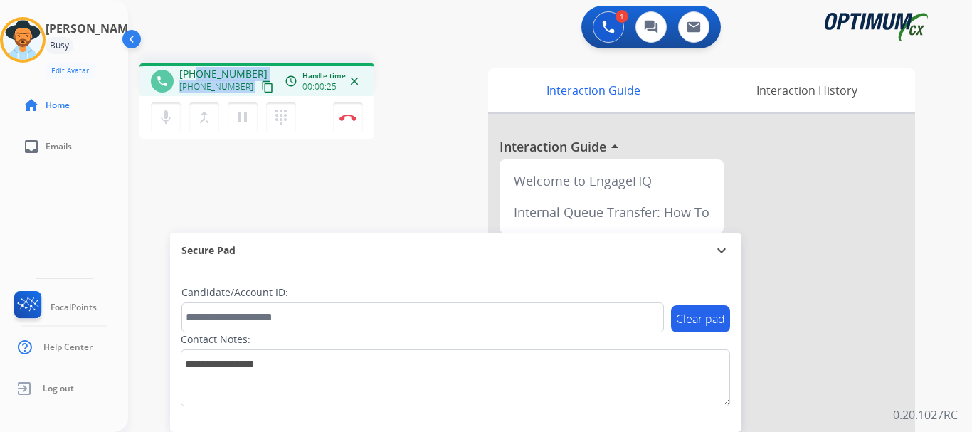
drag, startPoint x: 243, startPoint y: 73, endPoint x: 198, endPoint y: 73, distance: 44.8
click at [198, 73] on div "+19172163182 +19172163182 content_copy" at bounding box center [227, 81] width 97 height 28
drag, startPoint x: 190, startPoint y: 73, endPoint x: 244, endPoint y: 65, distance: 54.7
click at [244, 65] on div "phone +19172163182 +19172163182 content_copy access_time Call metrics Queue 00:…" at bounding box center [256, 79] width 235 height 33
copy span "9172163182"
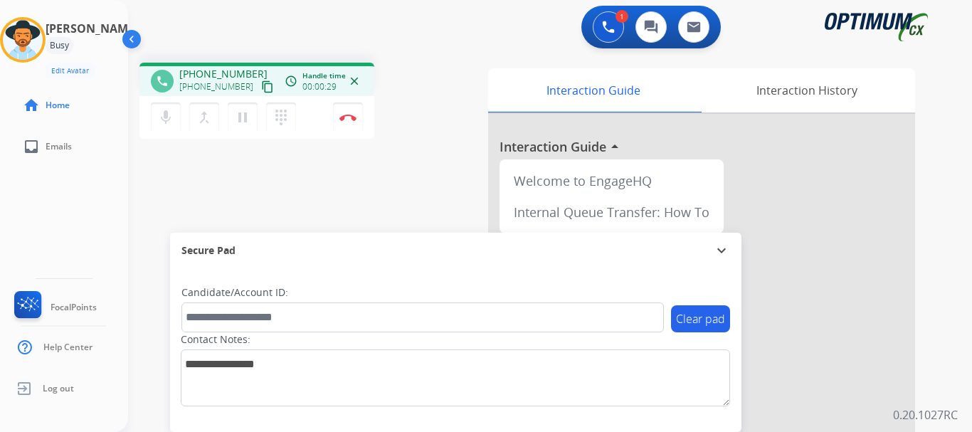
click at [428, 46] on div "1 Voice Interactions 0 Chat Interactions 0 Email Interactions" at bounding box center [541, 29] width 793 height 46
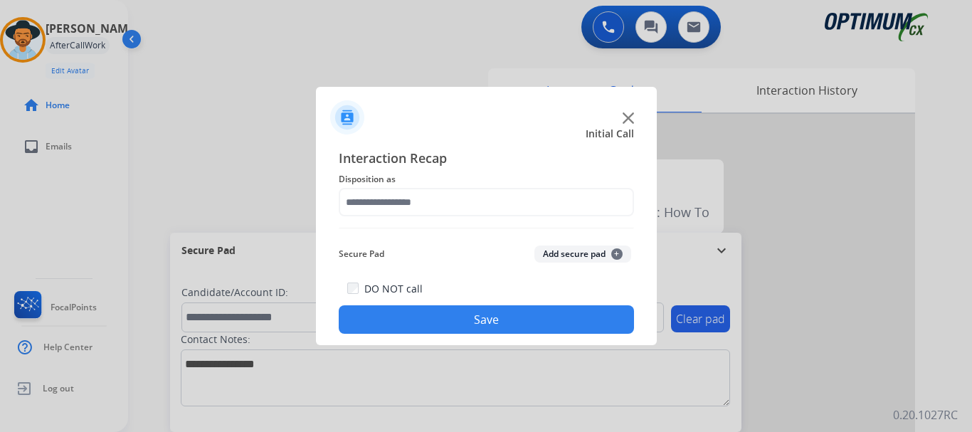
click at [547, 250] on button "Add secure pad +" at bounding box center [582, 253] width 97 height 17
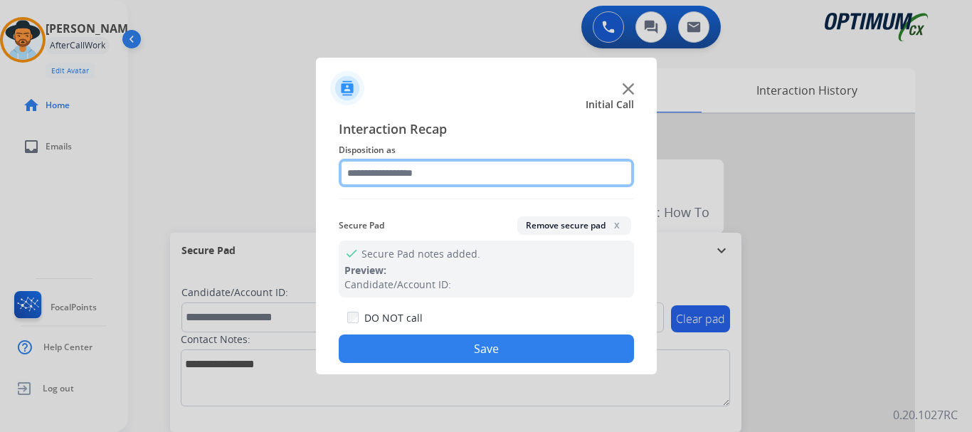
click at [415, 174] on input "text" at bounding box center [486, 173] width 295 height 28
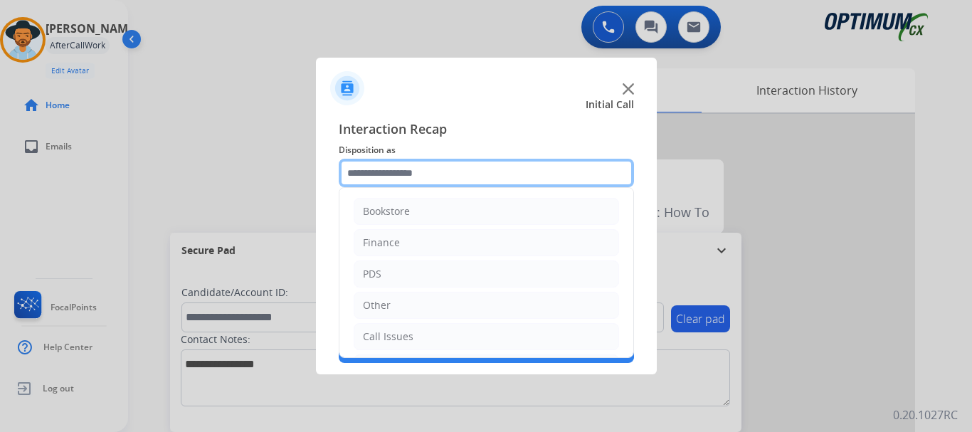
scroll to position [97, 0]
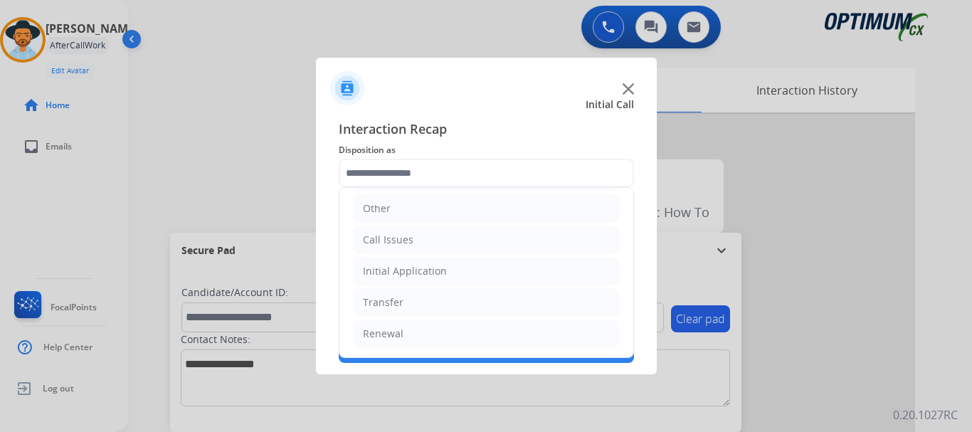
click at [456, 268] on li "Initial Application" at bounding box center [486, 271] width 265 height 27
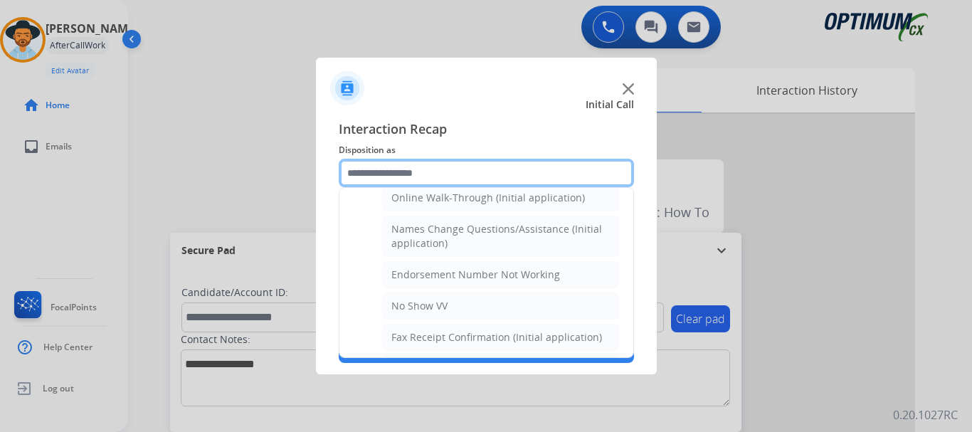
scroll to position [329, 0]
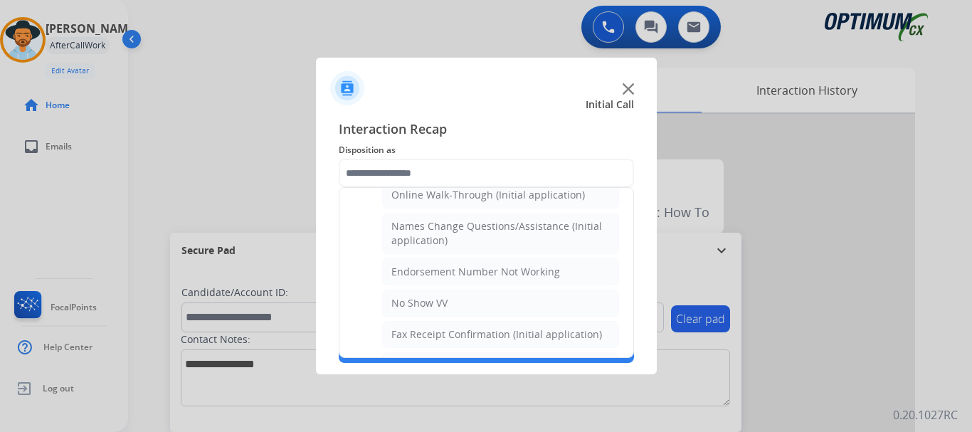
click at [513, 235] on div "Names Change Questions/Assistance (Initial application)" at bounding box center [500, 233] width 218 height 28
type input "**********"
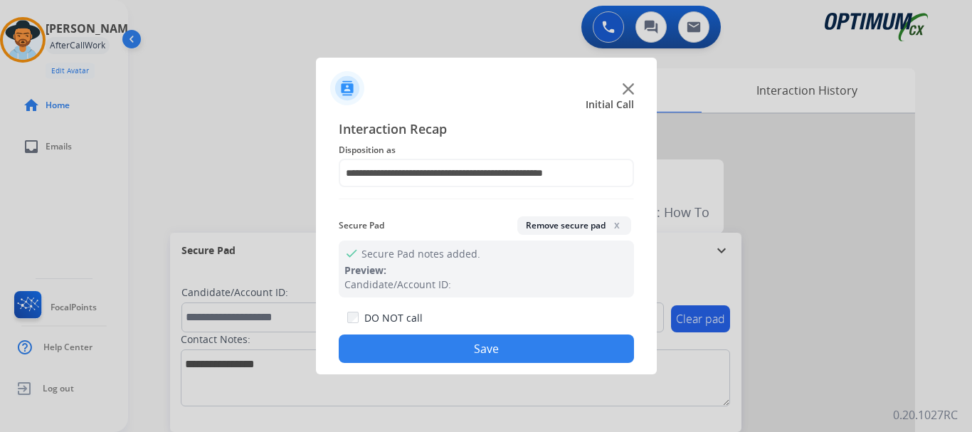
click at [494, 341] on button "Save" at bounding box center [486, 348] width 295 height 28
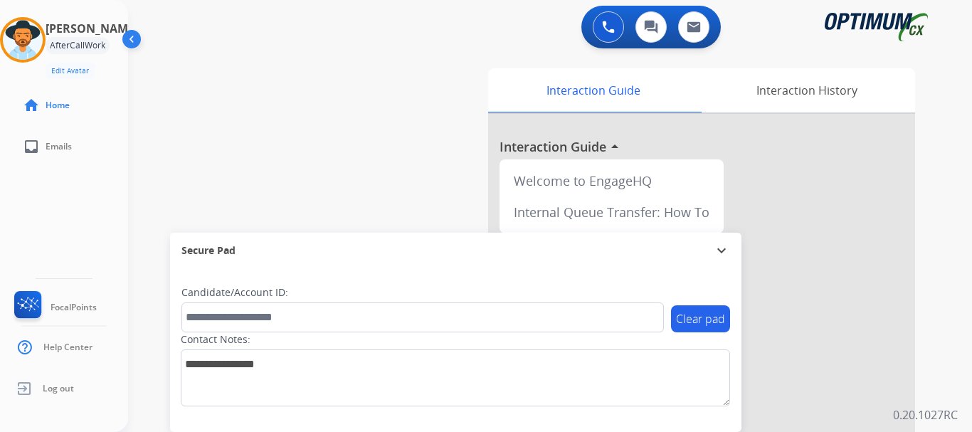
click at [388, 182] on div "swap_horiz Break voice bridge close_fullscreen Connect 3-Way Call merge_type Se…" at bounding box center [533, 347] width 810 height 593
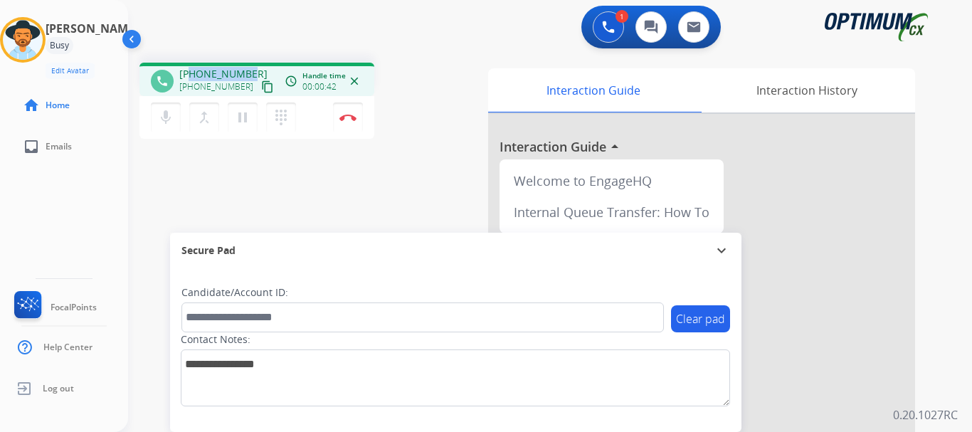
drag, startPoint x: 191, startPoint y: 74, endPoint x: 254, endPoint y: 70, distance: 62.8
click at [254, 70] on div "+13213183336 +13213183336 content_copy" at bounding box center [227, 81] width 97 height 28
copy span "3213183336"
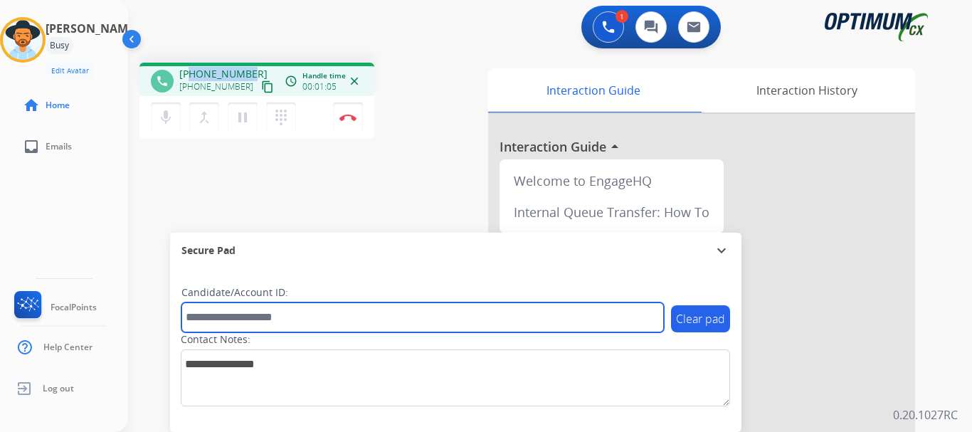
click at [248, 304] on input "text" at bounding box center [422, 317] width 482 height 30
paste input "*******"
type input "*******"
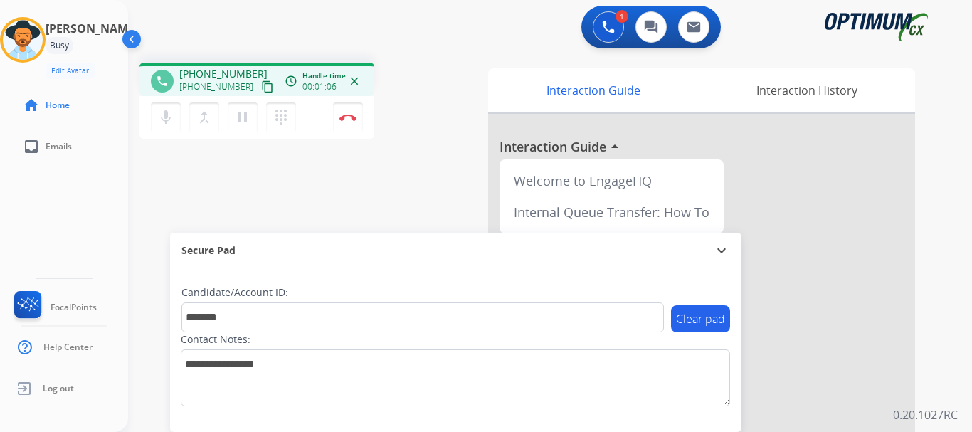
click at [302, 216] on div "phone +13213183336 +13213183336 content_copy access_time Call metrics Queue 01:…" at bounding box center [533, 347] width 810 height 593
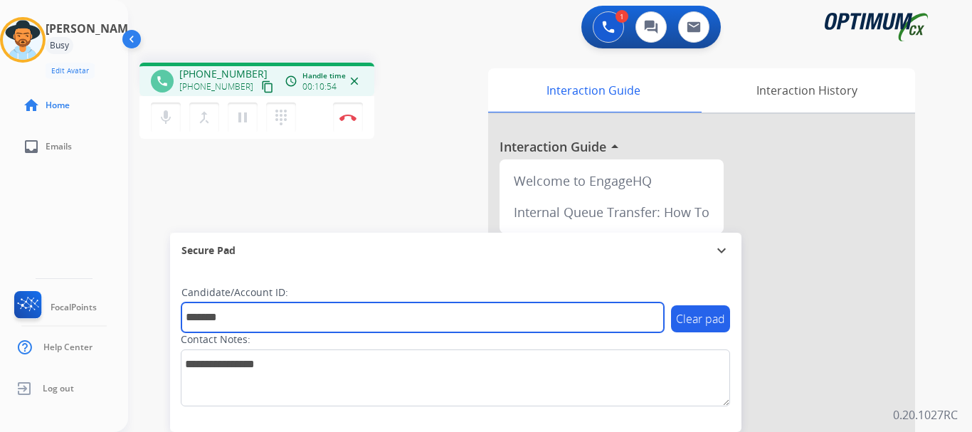
click at [292, 316] on input "*******" at bounding box center [422, 317] width 482 height 30
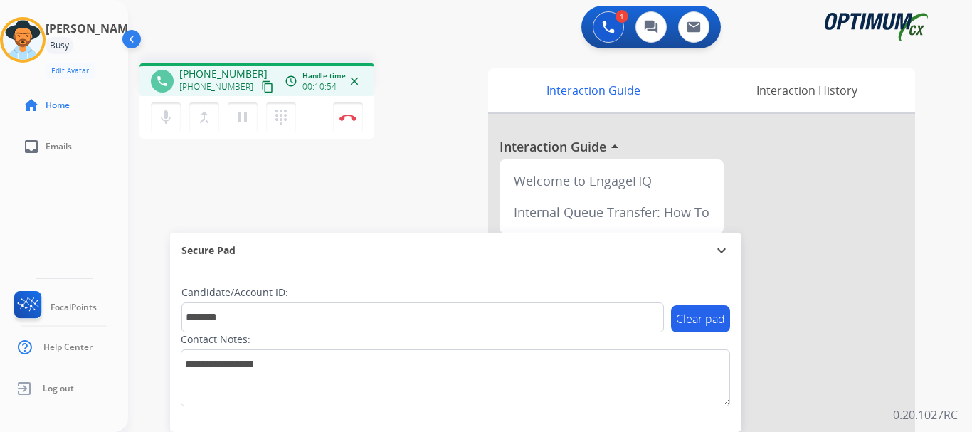
click at [354, 218] on div "phone +13213183336 +13213183336 content_copy access_time Call metrics Queue 01:…" at bounding box center [533, 347] width 810 height 593
click at [172, 119] on mat-icon "mic" at bounding box center [165, 117] width 17 height 17
click at [172, 119] on mat-icon "mic_off" at bounding box center [165, 117] width 17 height 17
click at [170, 122] on mat-icon "mic" at bounding box center [165, 117] width 17 height 17
click at [164, 120] on mat-icon "mic_off" at bounding box center [165, 117] width 17 height 17
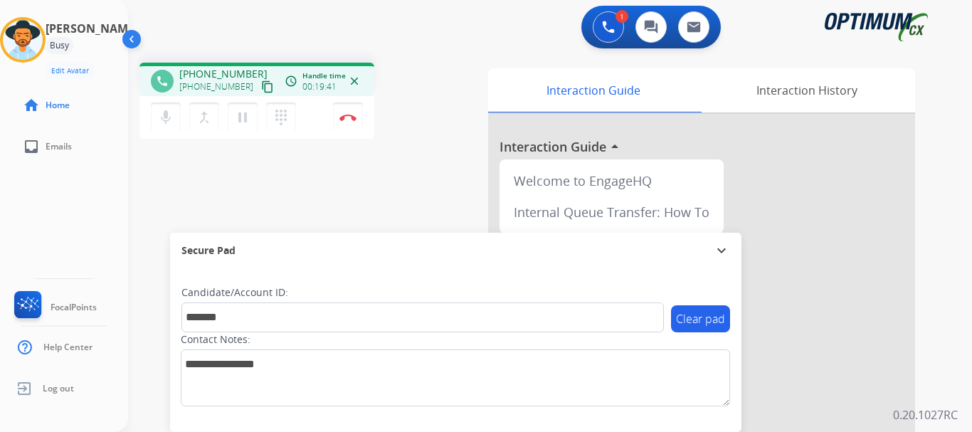
click at [166, 122] on mat-icon "mic" at bounding box center [165, 117] width 17 height 17
click at [166, 122] on mat-icon "mic_off" at bounding box center [165, 117] width 17 height 17
click at [344, 120] on img at bounding box center [347, 117] width 17 height 7
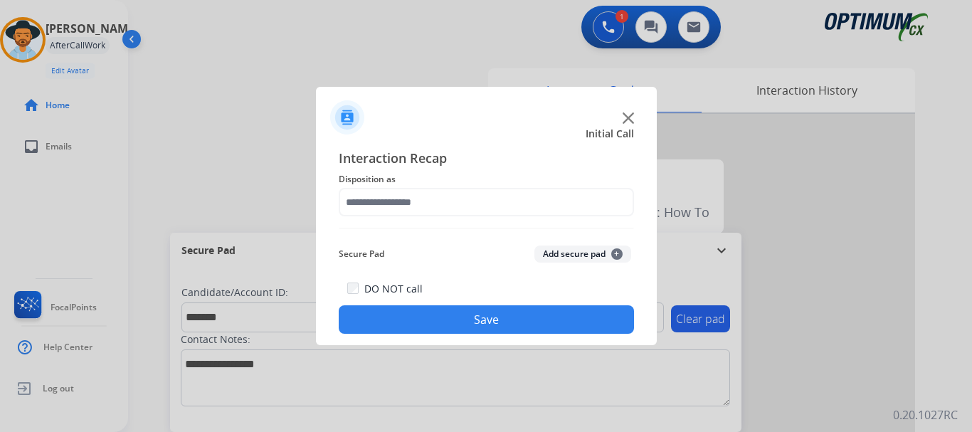
click at [586, 252] on button "Add secure pad +" at bounding box center [582, 253] width 97 height 17
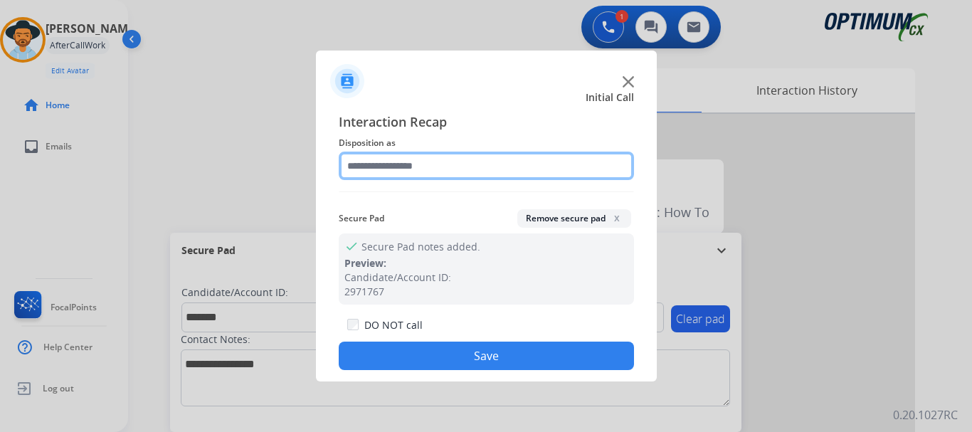
click at [450, 167] on input "text" at bounding box center [486, 166] width 295 height 28
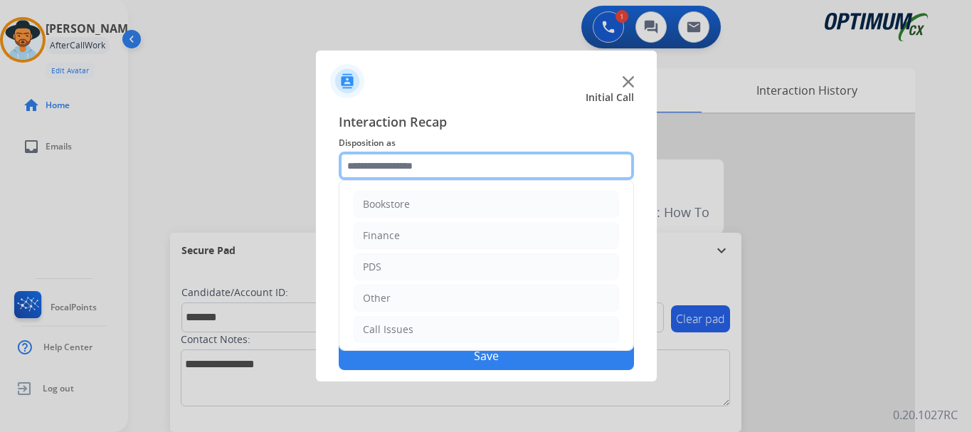
scroll to position [97, 0]
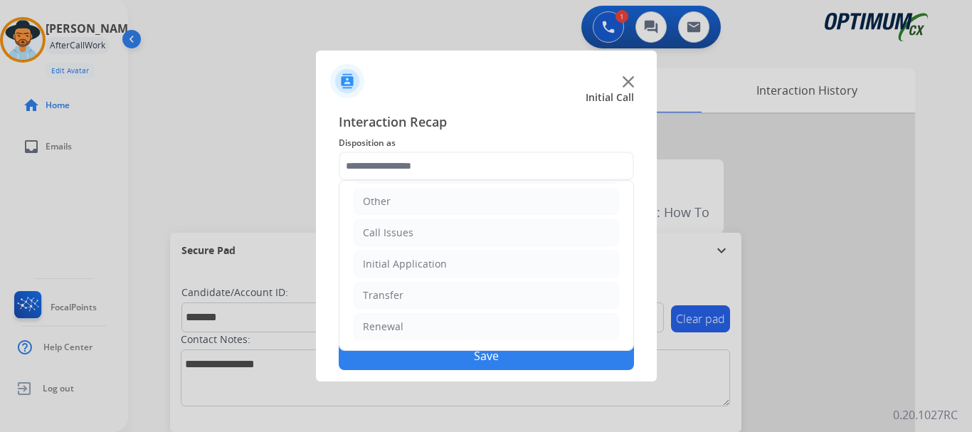
click at [428, 324] on li "Renewal" at bounding box center [486, 326] width 265 height 27
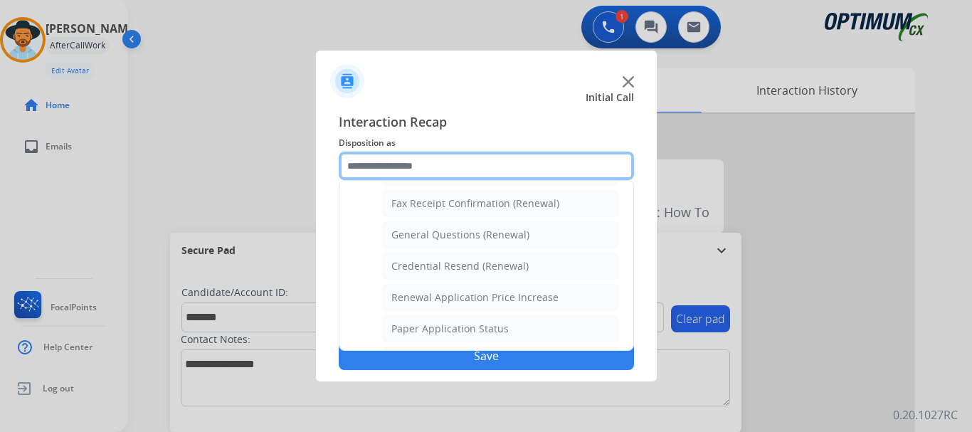
scroll to position [395, 0]
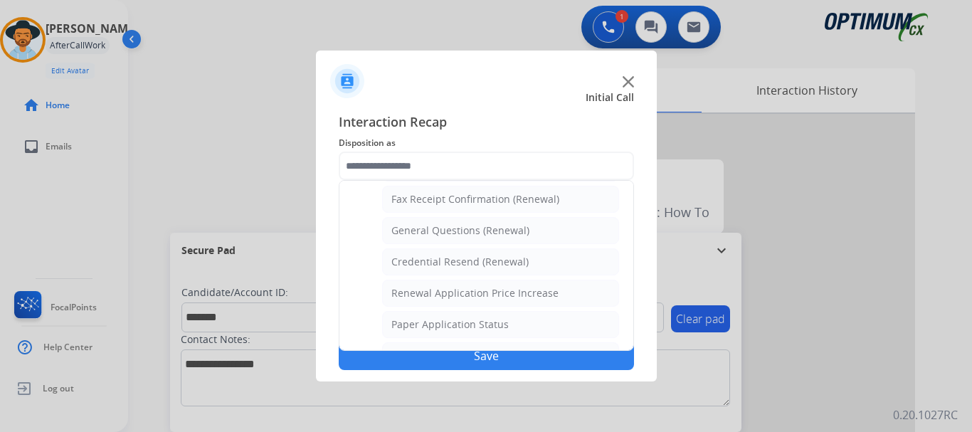
click at [521, 234] on div "General Questions (Renewal)" at bounding box center [460, 230] width 138 height 14
type input "**********"
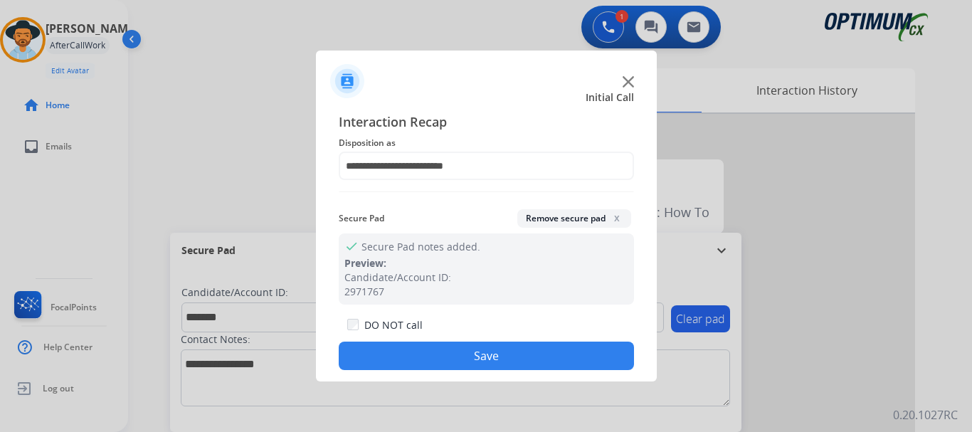
click at [537, 364] on button "Save" at bounding box center [486, 355] width 295 height 28
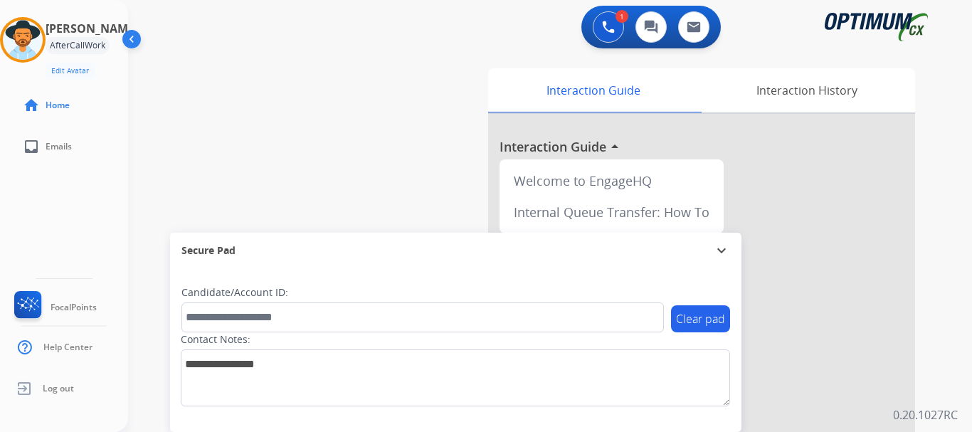
click at [437, 186] on div "swap_horiz Break voice bridge close_fullscreen Connect 3-Way Call merge_type Se…" at bounding box center [533, 347] width 810 height 593
click at [494, 196] on div at bounding box center [701, 379] width 427 height 531
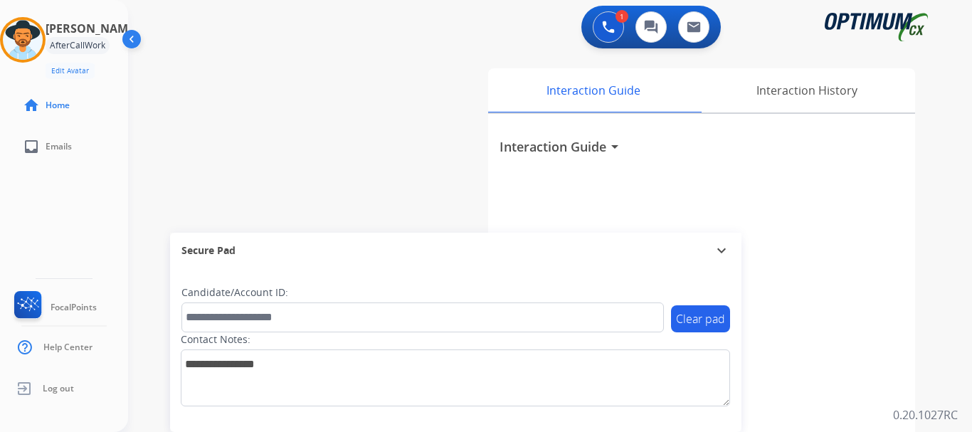
click at [422, 164] on div "swap_horiz Break voice bridge close_fullscreen Connect 3-Way Call merge_type Se…" at bounding box center [533, 347] width 810 height 593
click at [184, 94] on div "swap_horiz Break voice bridge close_fullscreen Connect 3-Way Call merge_type Se…" at bounding box center [533, 347] width 810 height 593
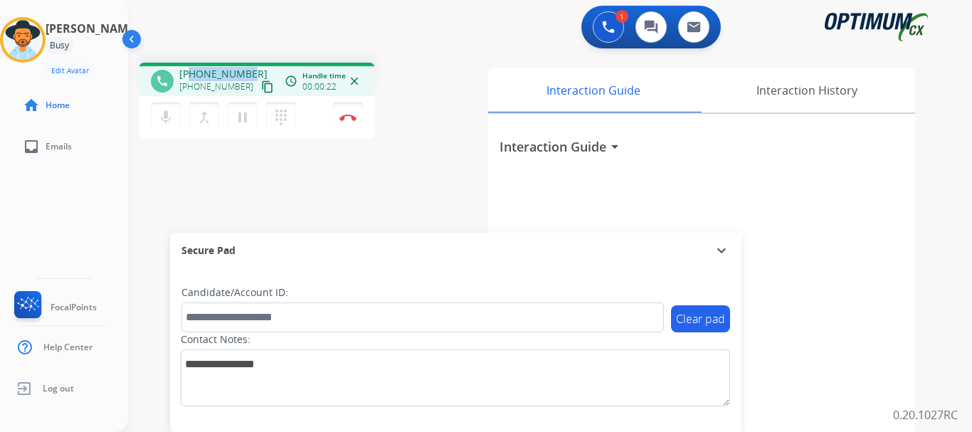
drag, startPoint x: 191, startPoint y: 68, endPoint x: 251, endPoint y: 70, distance: 60.5
click at [251, 70] on div "+14074880875 +14074880875 content_copy" at bounding box center [227, 81] width 97 height 28
copy span "4074880875"
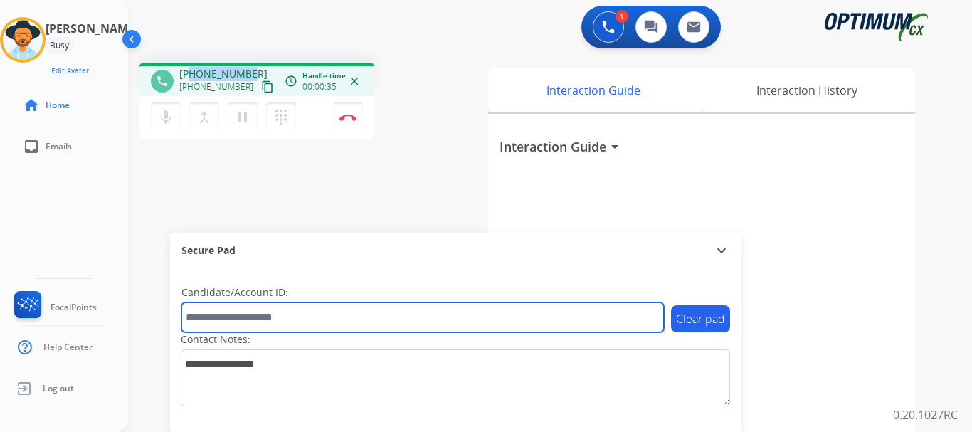
click at [221, 315] on input "text" at bounding box center [422, 317] width 482 height 30
paste input "*******"
type input "*******"
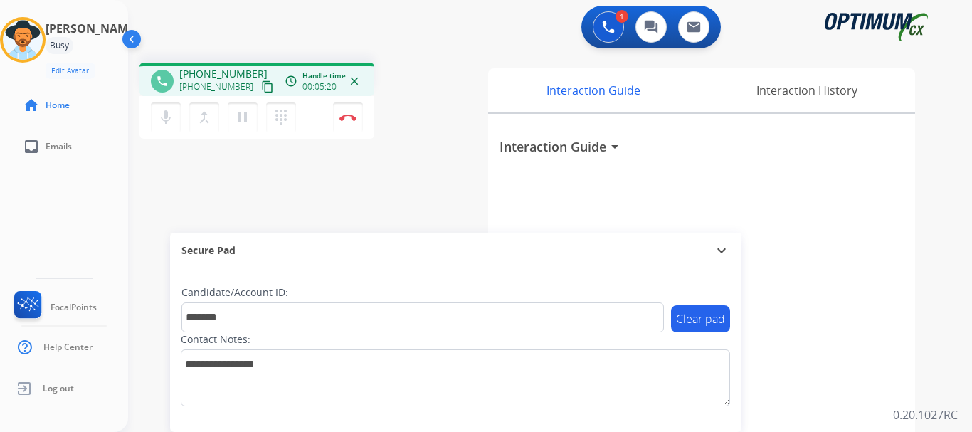
click at [418, 127] on div "phone +14074880875 +14074880875 content_copy access_time Call metrics Queue 00:…" at bounding box center [308, 103] width 338 height 80
click at [166, 121] on mat-icon "mic" at bounding box center [165, 117] width 17 height 17
click at [166, 116] on mat-icon "mic_off" at bounding box center [165, 117] width 17 height 17
click at [168, 122] on mat-icon "mic" at bounding box center [165, 117] width 17 height 17
click at [167, 125] on mat-icon "mic_off" at bounding box center [165, 117] width 17 height 17
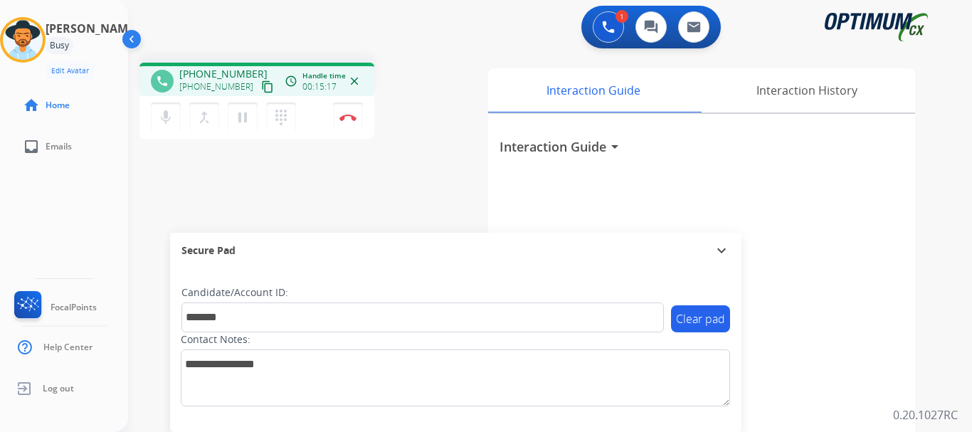
click at [171, 107] on button "mic Mute" at bounding box center [166, 117] width 30 height 30
click at [164, 120] on mat-icon "mic_off" at bounding box center [165, 117] width 17 height 17
click at [166, 119] on mat-icon "mic" at bounding box center [165, 117] width 17 height 17
click at [166, 120] on mat-icon "mic_off" at bounding box center [165, 117] width 17 height 17
click at [164, 122] on mat-icon "mic" at bounding box center [165, 117] width 17 height 17
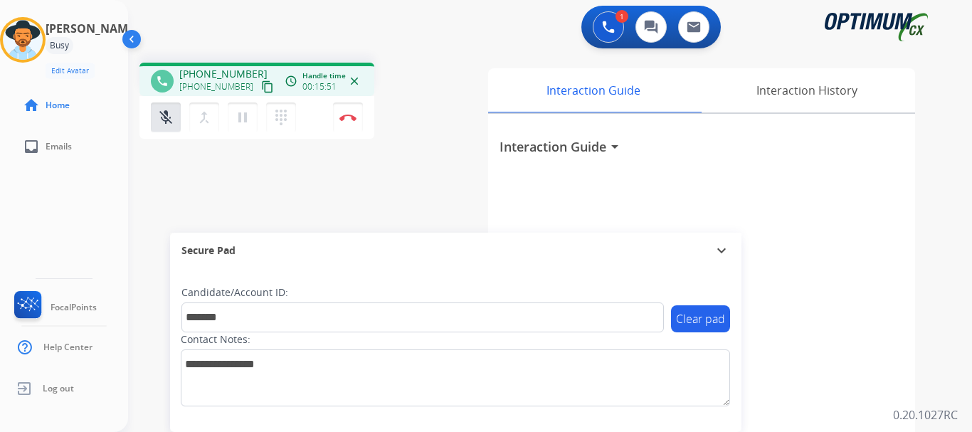
click at [161, 122] on mat-icon "mic_off" at bounding box center [165, 117] width 17 height 17
click at [167, 122] on mat-icon "mic" at bounding box center [165, 117] width 17 height 17
click at [164, 121] on mat-icon "mic_off" at bounding box center [165, 117] width 17 height 17
click at [164, 119] on mat-icon "mic" at bounding box center [165, 117] width 17 height 17
click at [161, 115] on mat-icon "mic_off" at bounding box center [165, 117] width 17 height 17
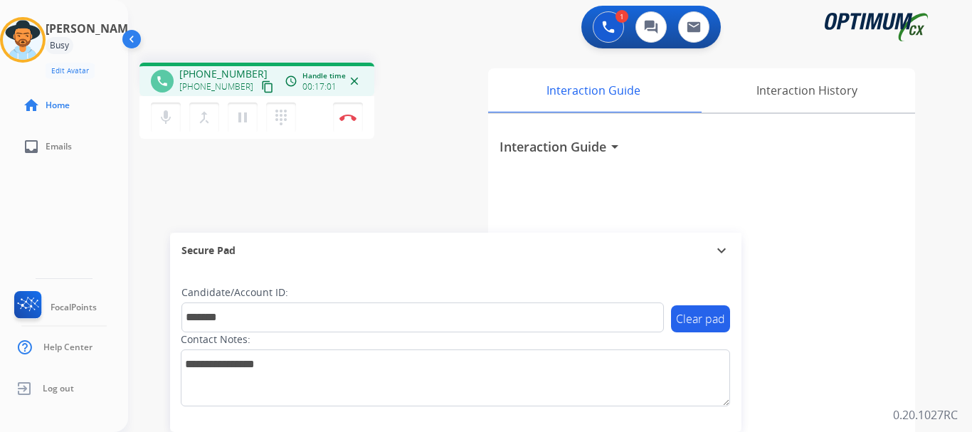
click at [167, 119] on mat-icon "mic" at bounding box center [165, 117] width 17 height 17
click at [163, 122] on mat-icon "mic_off" at bounding box center [165, 117] width 17 height 17
click at [161, 118] on mat-icon "mic" at bounding box center [165, 117] width 17 height 17
click at [164, 118] on mat-icon "mic_off" at bounding box center [165, 117] width 17 height 17
click at [164, 123] on mat-icon "mic" at bounding box center [165, 117] width 17 height 17
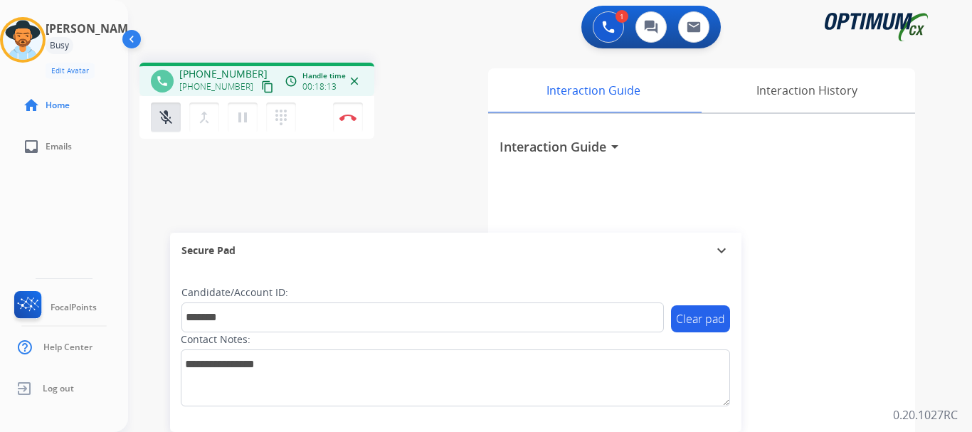
click at [164, 118] on mat-icon "mic_off" at bounding box center [165, 117] width 17 height 17
click at [162, 116] on mat-icon "mic" at bounding box center [165, 117] width 17 height 17
click at [164, 115] on mat-icon "mic_off" at bounding box center [165, 117] width 17 height 17
click at [164, 122] on mat-icon "mic" at bounding box center [165, 117] width 17 height 17
click at [164, 121] on mat-icon "mic_off" at bounding box center [165, 117] width 17 height 17
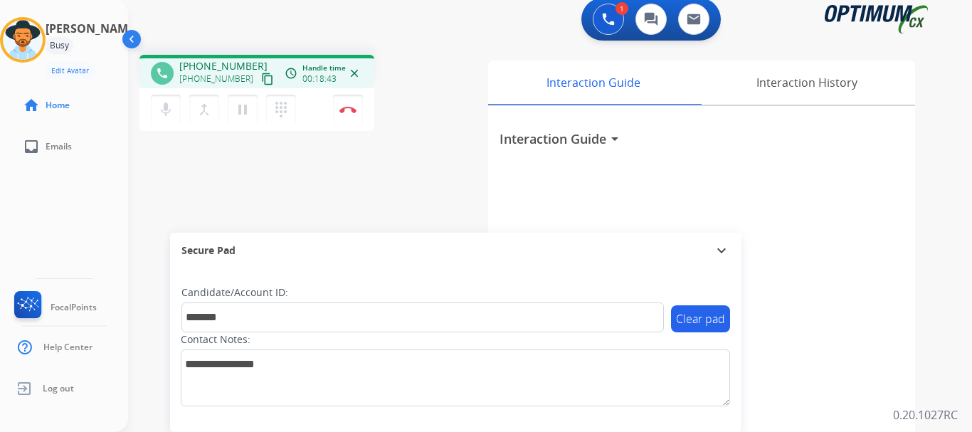
scroll to position [0, 0]
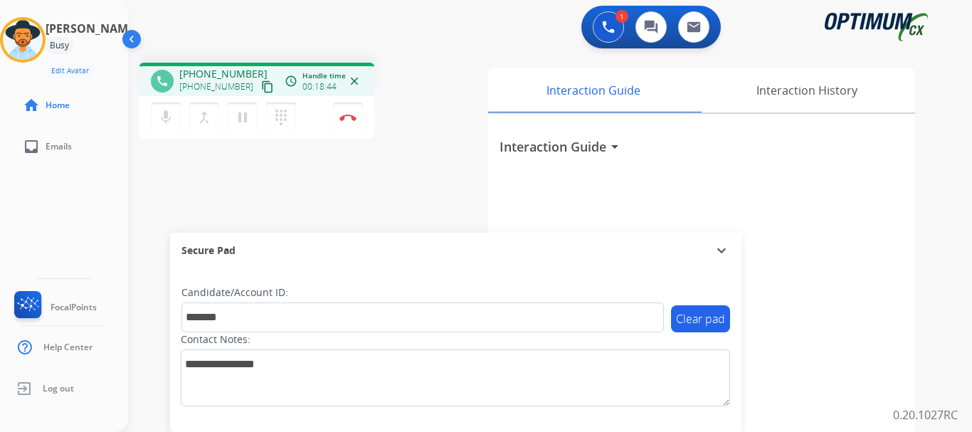
click at [166, 116] on mat-icon "mic" at bounding box center [165, 117] width 17 height 17
click at [166, 120] on mat-icon "mic_off" at bounding box center [165, 117] width 17 height 17
click at [166, 119] on mat-icon "mic" at bounding box center [165, 117] width 17 height 17
click at [164, 122] on mat-icon "mic_off" at bounding box center [165, 117] width 17 height 17
click at [161, 127] on button "mic Mute" at bounding box center [166, 117] width 30 height 30
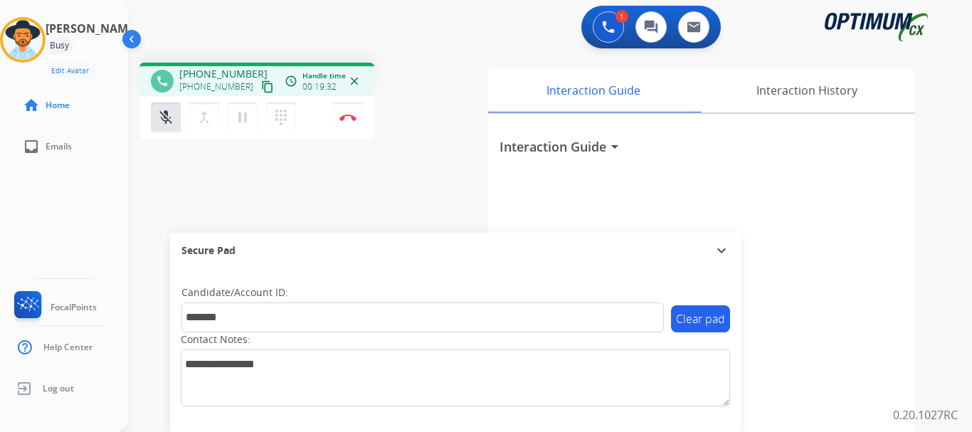
click at [166, 122] on mat-icon "mic_off" at bounding box center [165, 117] width 17 height 17
click at [164, 124] on mat-icon "mic" at bounding box center [165, 117] width 17 height 17
click at [161, 120] on mat-icon "mic_off" at bounding box center [165, 117] width 17 height 17
click at [166, 122] on mat-icon "mic" at bounding box center [165, 117] width 17 height 17
click at [164, 123] on mat-icon "mic_off" at bounding box center [165, 117] width 17 height 17
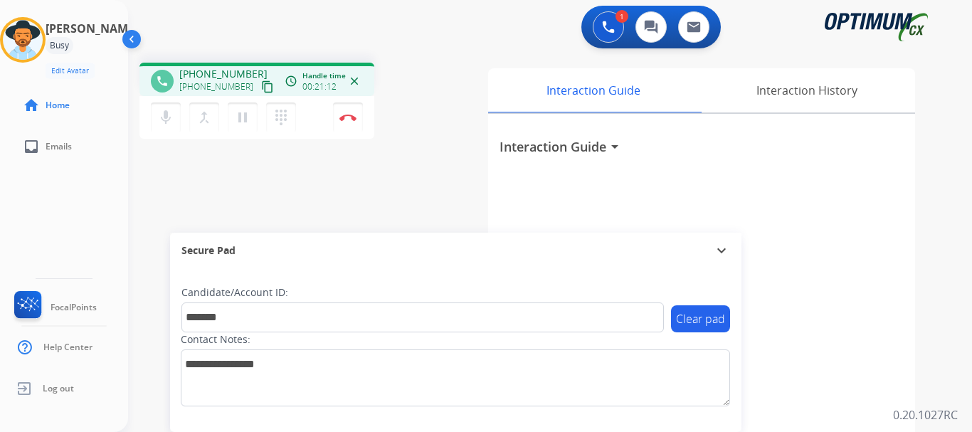
click at [168, 120] on mat-icon "mic" at bounding box center [165, 117] width 17 height 17
click at [165, 122] on mat-icon "mic_off" at bounding box center [165, 117] width 17 height 17
click at [166, 110] on mat-icon "mic" at bounding box center [165, 117] width 17 height 17
click at [168, 124] on mat-icon "mic_off" at bounding box center [165, 117] width 17 height 17
click at [168, 124] on mat-icon "mic" at bounding box center [165, 117] width 17 height 17
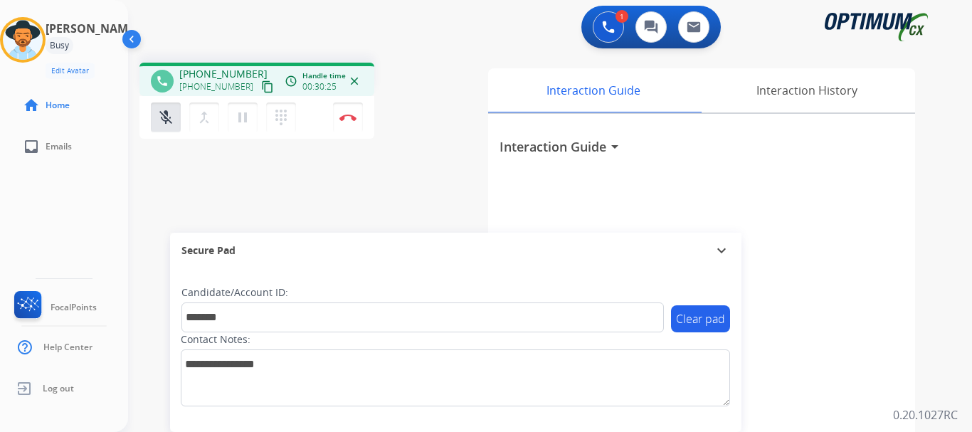
click at [170, 123] on mat-icon "mic_off" at bounding box center [165, 117] width 17 height 17
click at [159, 119] on mat-icon "mic" at bounding box center [165, 117] width 17 height 17
click at [159, 119] on mat-icon "mic_off" at bounding box center [165, 117] width 17 height 17
click at [159, 119] on mat-icon "mic" at bounding box center [165, 117] width 17 height 17
click at [182, 28] on div "1 Voice Interactions 0 Chat Interactions 0 Email Interactions" at bounding box center [541, 29] width 793 height 46
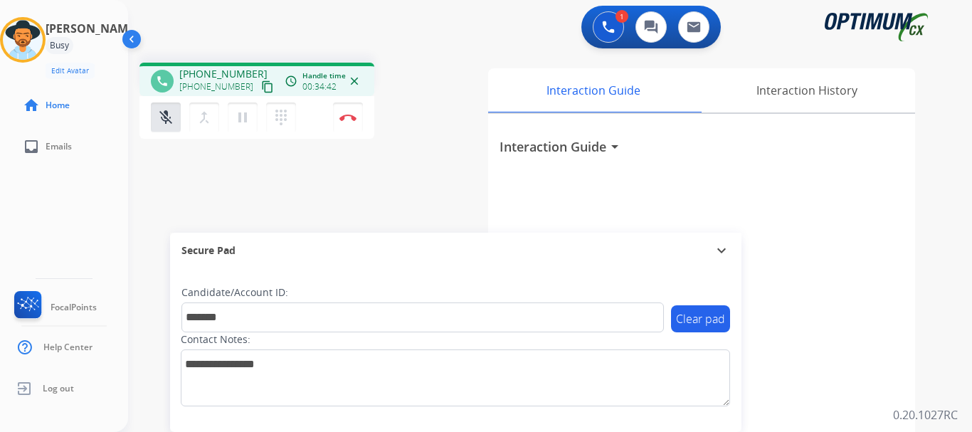
click at [165, 122] on mat-icon "mic_off" at bounding box center [165, 117] width 17 height 17
click at [164, 122] on mat-icon "mic" at bounding box center [165, 117] width 17 height 17
click at [164, 124] on mat-icon "mic_off" at bounding box center [165, 117] width 17 height 17
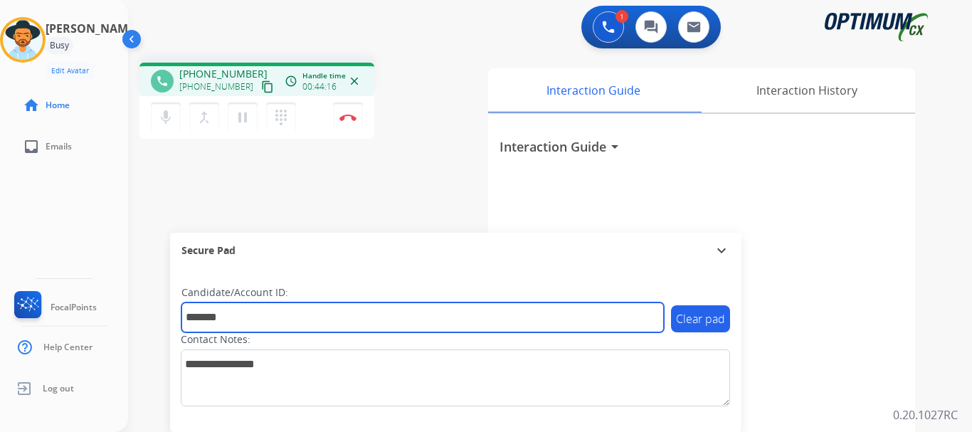
click at [277, 319] on input "*******" at bounding box center [422, 317] width 482 height 30
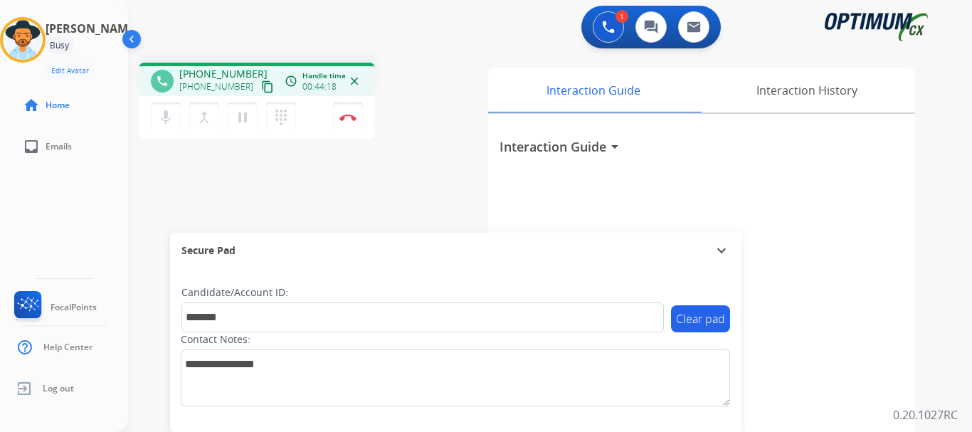
click at [164, 122] on mat-icon "mic" at bounding box center [165, 117] width 17 height 17
click at [165, 127] on button "mic_off Mute" at bounding box center [166, 117] width 30 height 30
click at [166, 124] on mat-icon "mic" at bounding box center [165, 117] width 17 height 17
click at [163, 124] on mat-icon "mic_off" at bounding box center [165, 117] width 17 height 17
click at [164, 127] on button "mic Mute" at bounding box center [166, 117] width 30 height 30
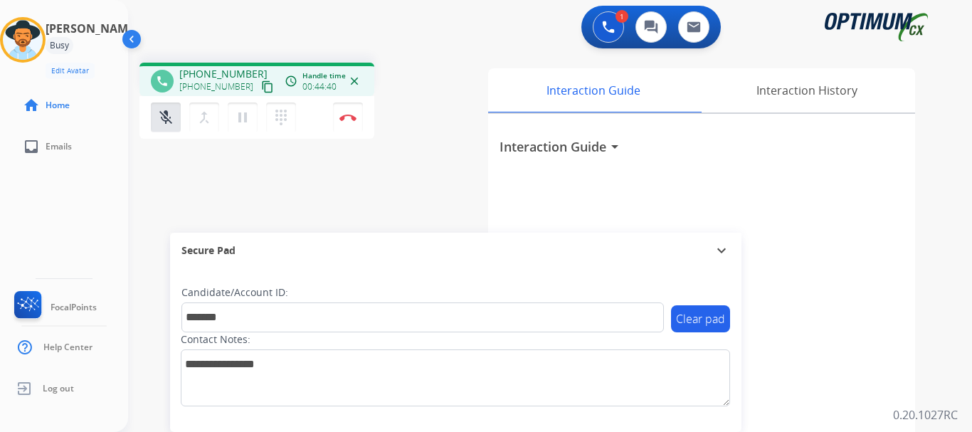
click at [165, 123] on mat-icon "mic_off" at bounding box center [165, 117] width 17 height 17
click at [168, 118] on mat-icon "mic" at bounding box center [165, 117] width 17 height 17
click at [170, 112] on mat-icon "mic_off" at bounding box center [165, 117] width 17 height 17
click at [356, 114] on img at bounding box center [347, 117] width 17 height 7
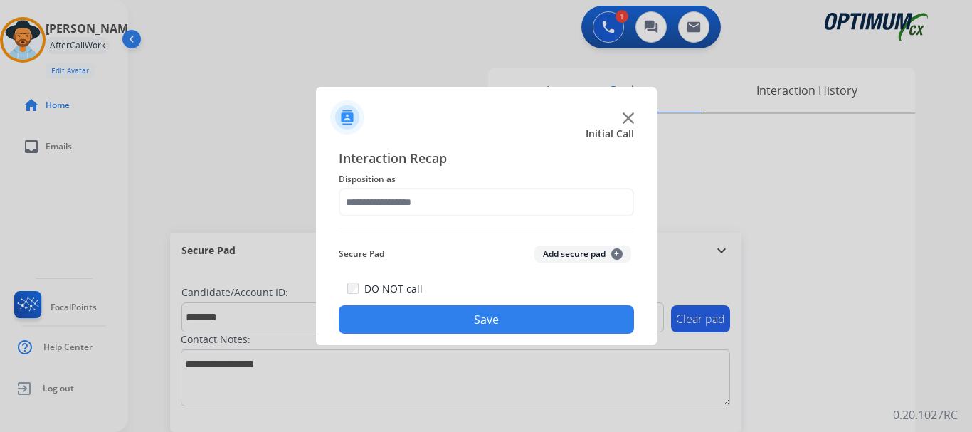
click at [559, 262] on button "Add secure pad +" at bounding box center [582, 253] width 97 height 17
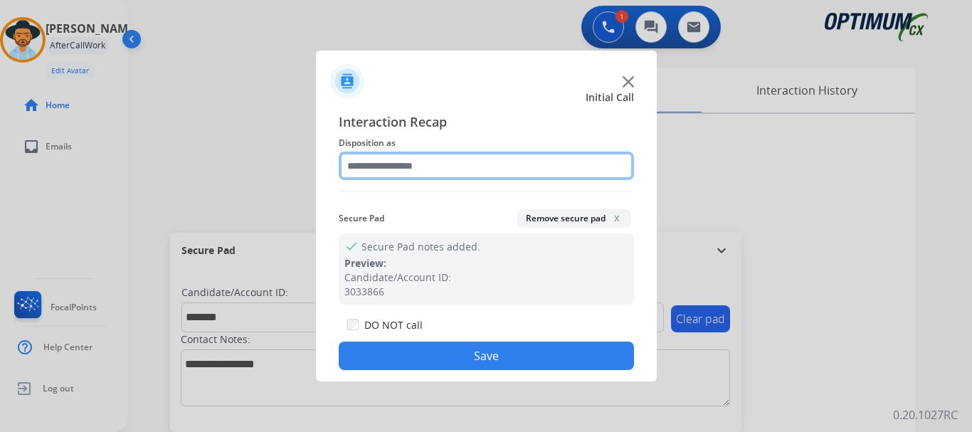
click at [441, 171] on input "text" at bounding box center [486, 166] width 295 height 28
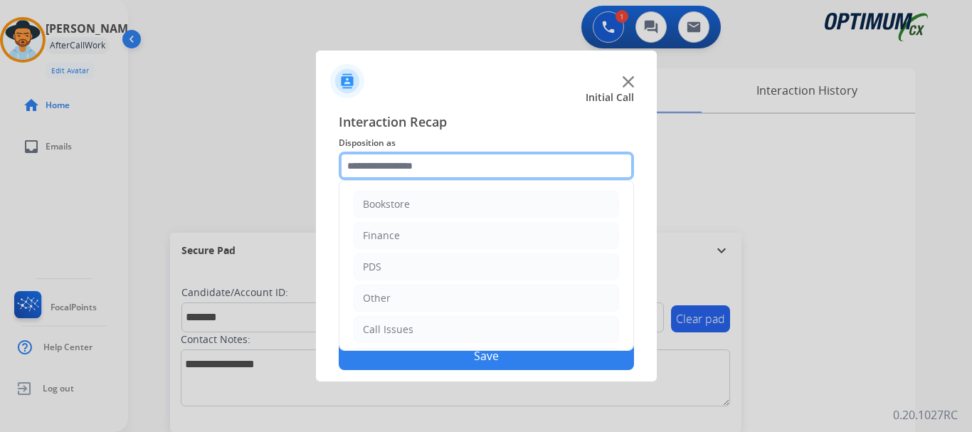
scroll to position [97, 0]
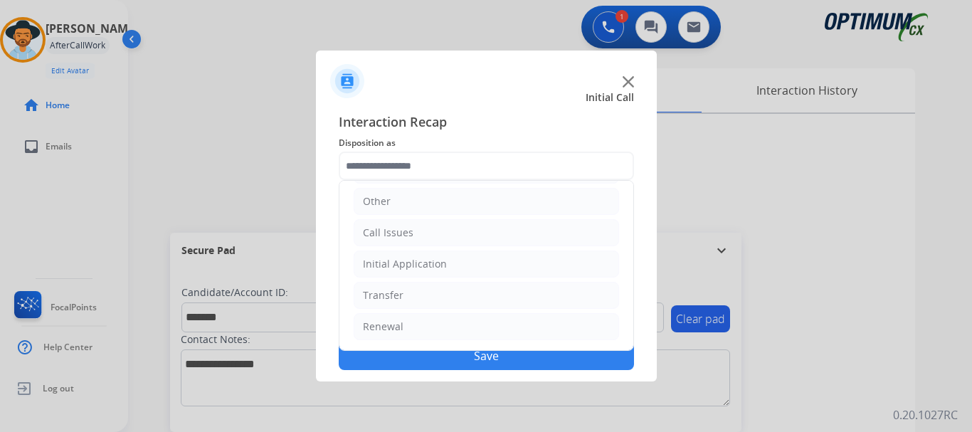
click at [508, 327] on li "Renewal" at bounding box center [486, 326] width 265 height 27
click at [499, 264] on li "Initial Application" at bounding box center [486, 263] width 265 height 27
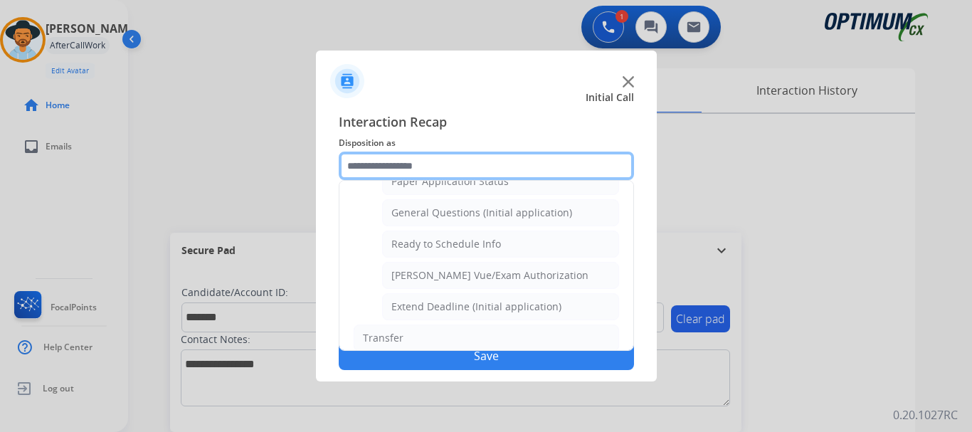
scroll to position [820, 0]
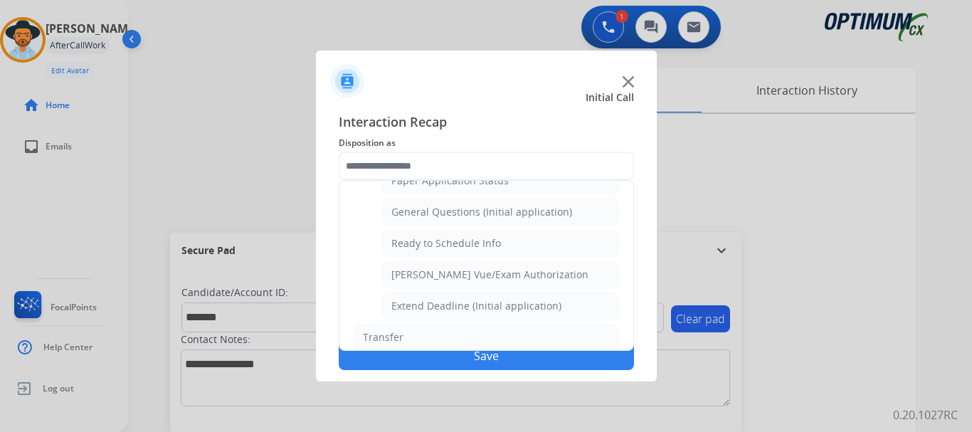
click at [543, 219] on div "General Questions (Initial application)" at bounding box center [481, 212] width 181 height 14
type input "**********"
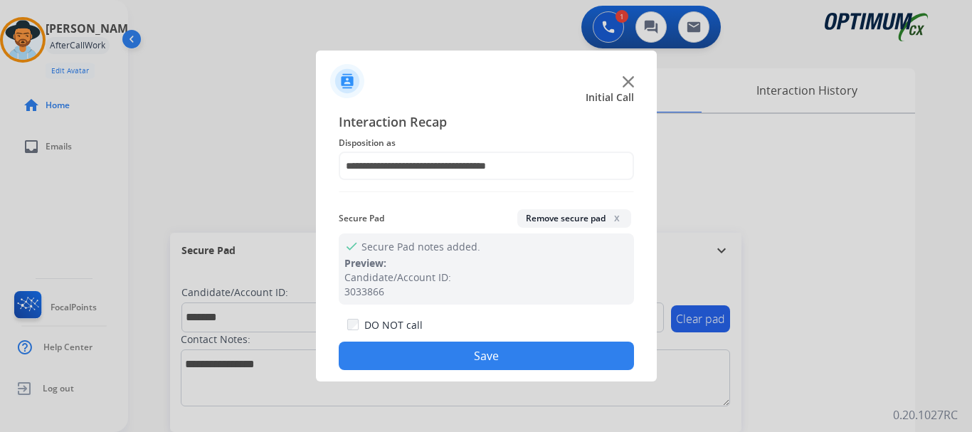
click at [497, 367] on button "Save" at bounding box center [486, 355] width 295 height 28
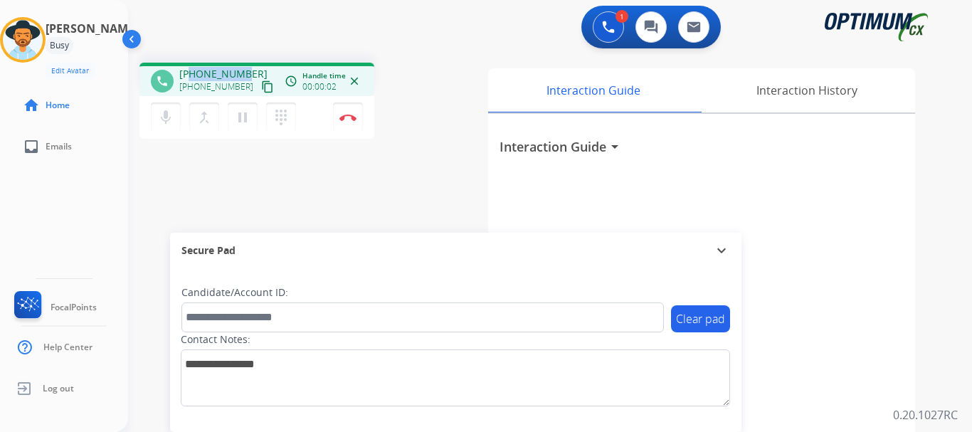
drag, startPoint x: 190, startPoint y: 72, endPoint x: 244, endPoint y: 65, distance: 54.4
click at [244, 65] on div "phone +19122422812 +19122422812 content_copy access_time Call metrics Queue 00:…" at bounding box center [256, 79] width 235 height 33
copy span "9122422812"
click at [169, 119] on mat-icon "mic" at bounding box center [165, 117] width 17 height 17
click at [168, 120] on mat-icon "mic_off" at bounding box center [165, 117] width 17 height 17
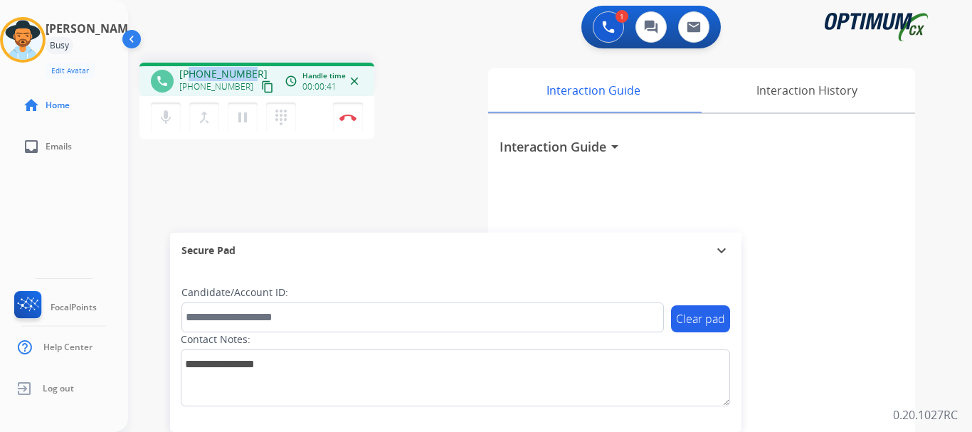
click at [163, 123] on mat-icon "mic" at bounding box center [165, 117] width 17 height 17
click at [163, 117] on mat-icon "mic_off" at bounding box center [165, 117] width 17 height 17
click at [166, 116] on mat-icon "mic" at bounding box center [165, 117] width 17 height 17
click at [159, 122] on mat-icon "mic_off" at bounding box center [165, 117] width 17 height 17
click at [162, 116] on mat-icon "mic" at bounding box center [165, 117] width 17 height 17
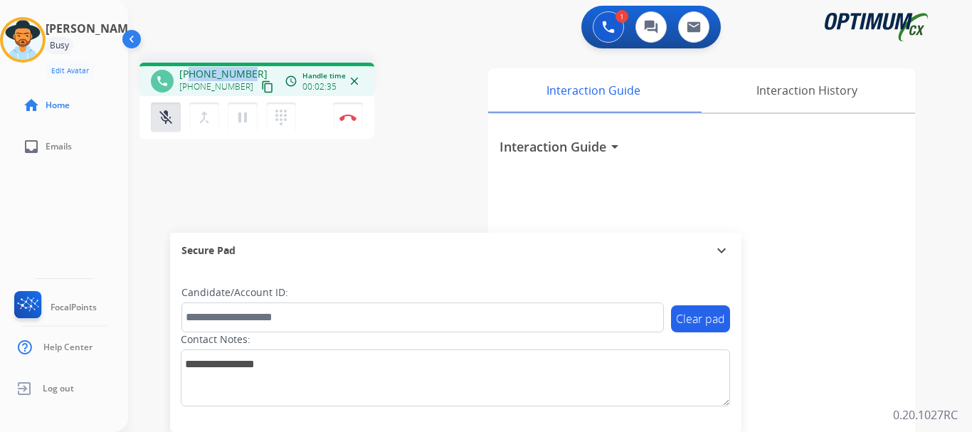
click at [168, 112] on mat-icon "mic_off" at bounding box center [165, 117] width 17 height 17
click at [164, 121] on mat-icon "mic" at bounding box center [165, 117] width 17 height 17
click at [167, 111] on mat-icon "mic_off" at bounding box center [165, 117] width 17 height 17
click at [171, 123] on mat-icon "mic" at bounding box center [165, 117] width 17 height 17
click at [167, 120] on mat-icon "mic_off" at bounding box center [165, 117] width 17 height 17
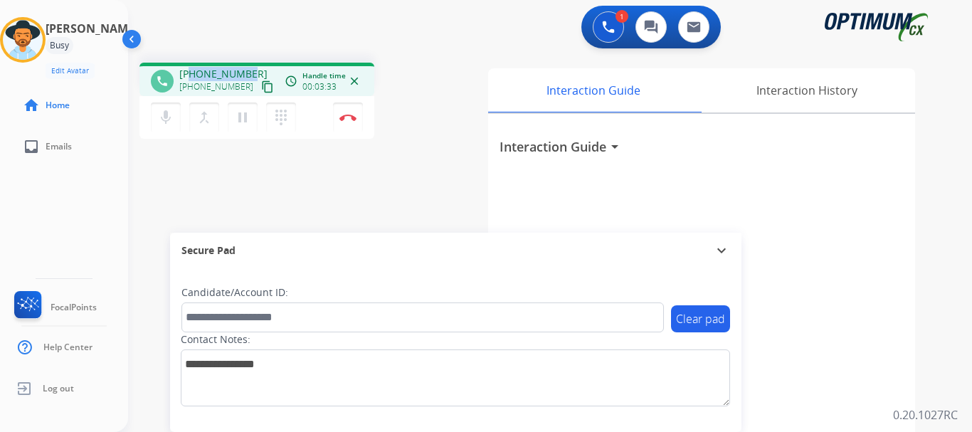
click at [171, 112] on mat-icon "mic" at bounding box center [165, 117] width 17 height 17
click at [170, 122] on mat-icon "mic_off" at bounding box center [165, 117] width 17 height 17
click at [170, 122] on mat-icon "mic" at bounding box center [165, 117] width 17 height 17
click at [171, 129] on button "mic_off Mute" at bounding box center [166, 117] width 30 height 30
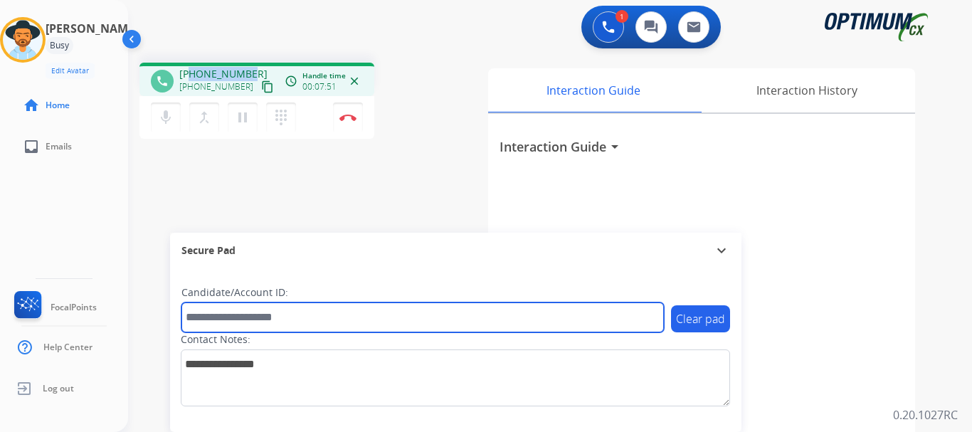
click at [292, 314] on input "text" at bounding box center [422, 317] width 482 height 30
paste input "*******"
type input "*******"
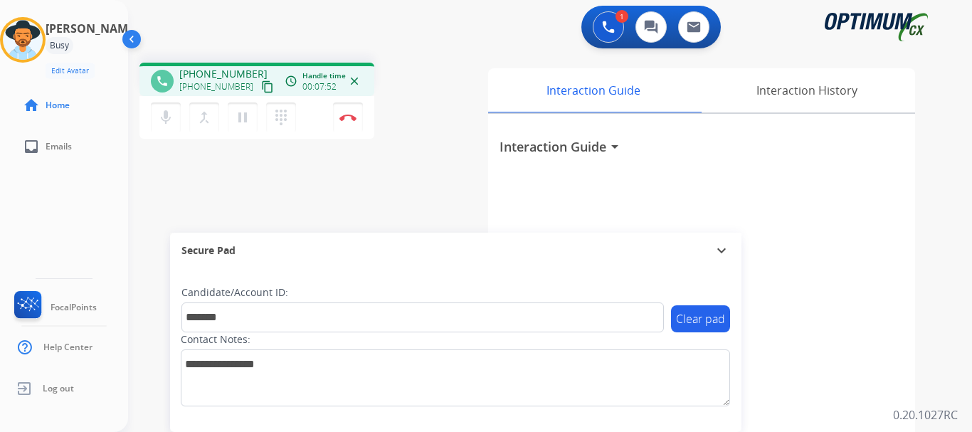
click at [360, 220] on div "phone +19122422812 +19122422812 content_copy access_time Call metrics Queue 00:…" at bounding box center [533, 347] width 810 height 593
click at [347, 120] on img at bounding box center [347, 117] width 17 height 7
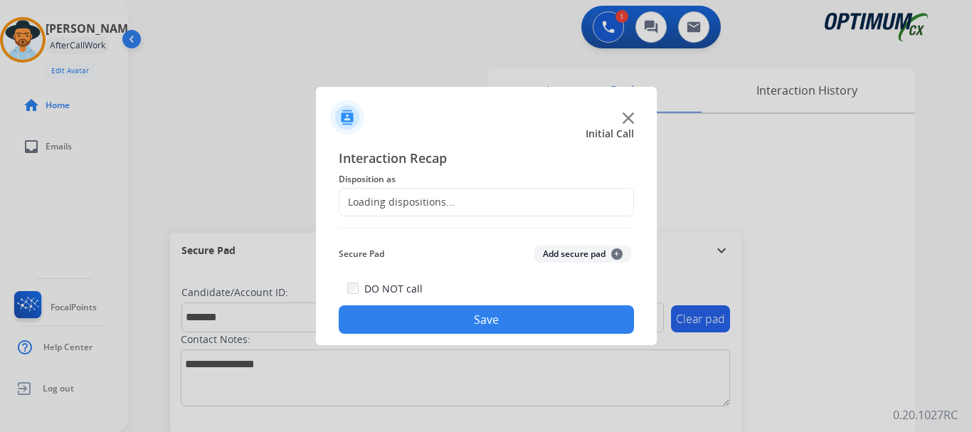
click at [564, 255] on button "Add secure pad +" at bounding box center [582, 253] width 97 height 17
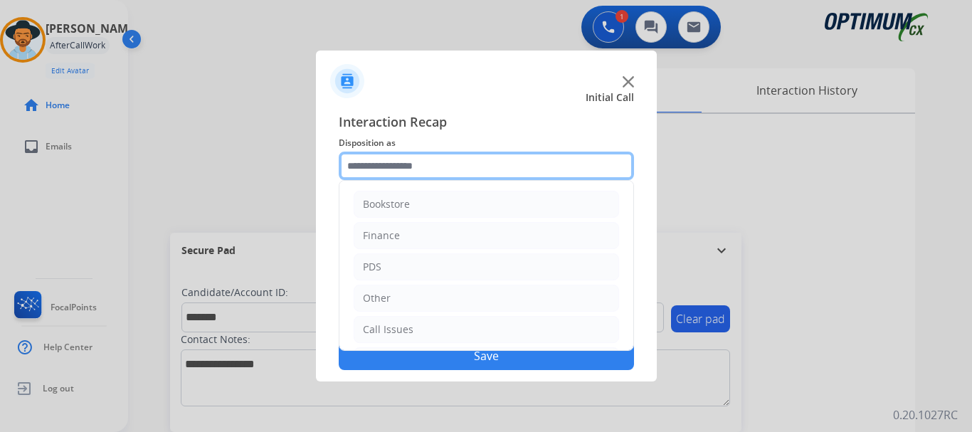
click at [449, 167] on input "text" at bounding box center [486, 166] width 295 height 28
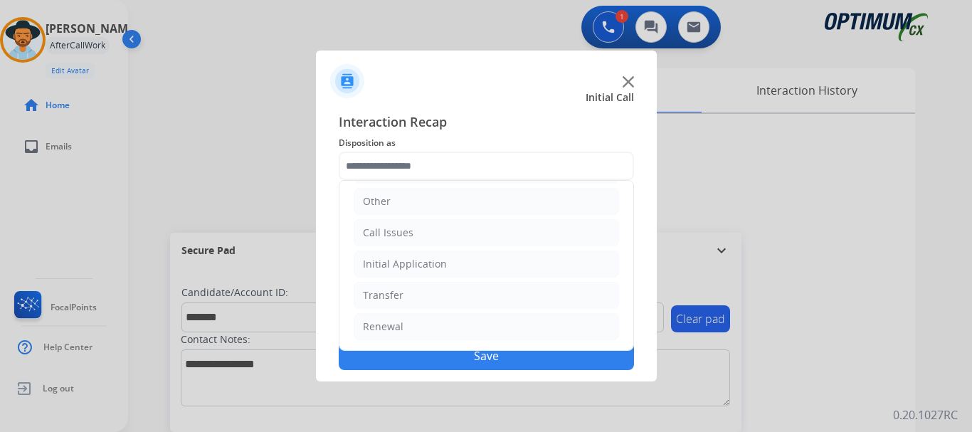
click at [509, 267] on li "Initial Application" at bounding box center [486, 263] width 265 height 27
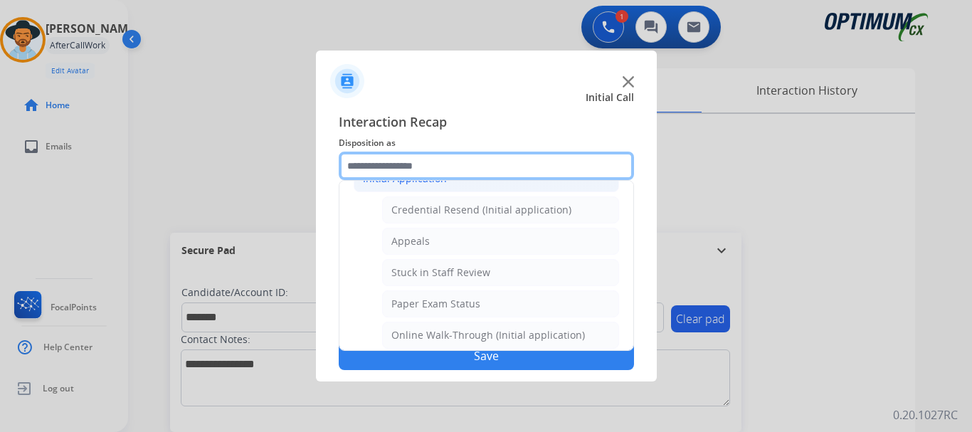
scroll to position [170, 0]
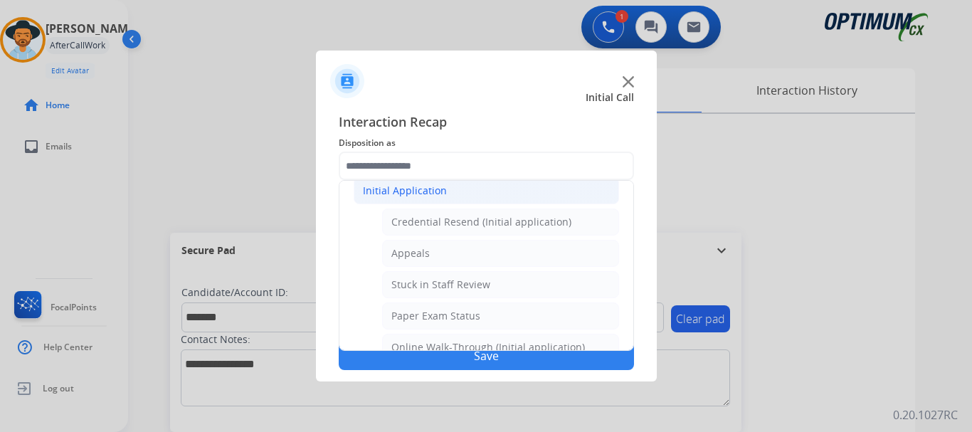
click at [526, 223] on div "Credential Resend (Initial application)" at bounding box center [481, 222] width 180 height 14
type input "**********"
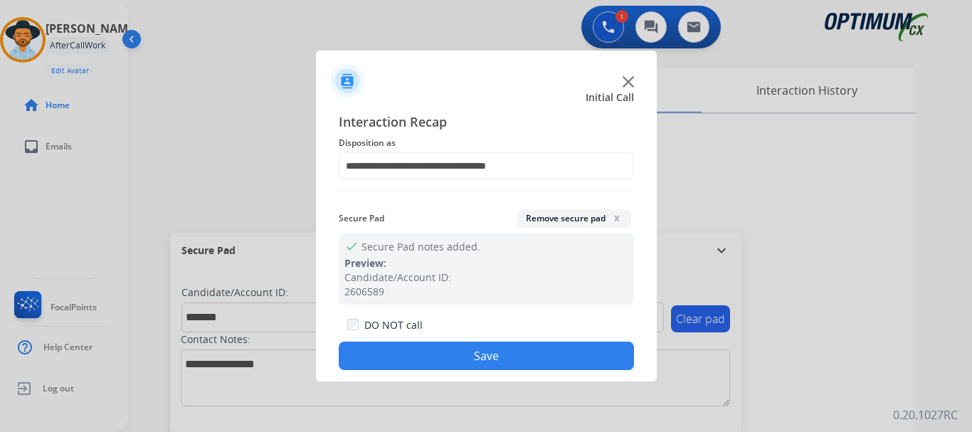
click at [502, 356] on button "Save" at bounding box center [486, 355] width 295 height 28
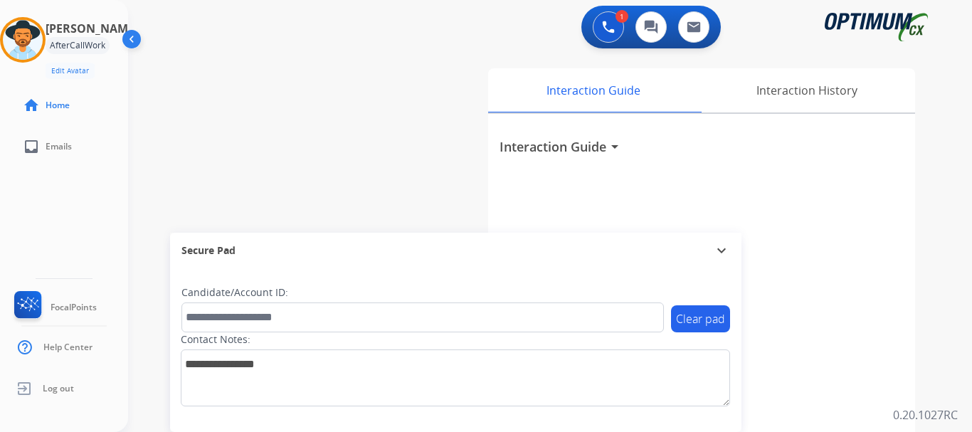
click at [421, 177] on div "swap_horiz Break voice bridge close_fullscreen Connect 3-Way Call merge_type Se…" at bounding box center [533, 347] width 810 height 593
click at [322, 72] on div "swap_horiz Break voice bridge close_fullscreen Connect 3-Way Call merge_type Se…" at bounding box center [533, 347] width 810 height 593
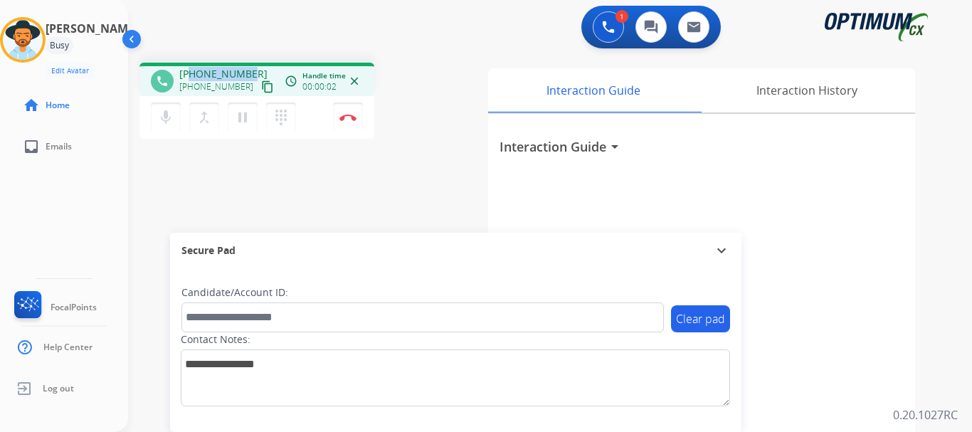
drag, startPoint x: 189, startPoint y: 71, endPoint x: 247, endPoint y: 65, distance: 58.0
click at [247, 65] on div "phone +18474770722 +18474770722 content_copy access_time Call metrics Queue 00:…" at bounding box center [256, 79] width 235 height 33
copy span "8474770722"
click at [159, 112] on mat-icon "mic" at bounding box center [165, 117] width 17 height 17
click at [170, 111] on mat-icon "mic_off" at bounding box center [165, 117] width 17 height 17
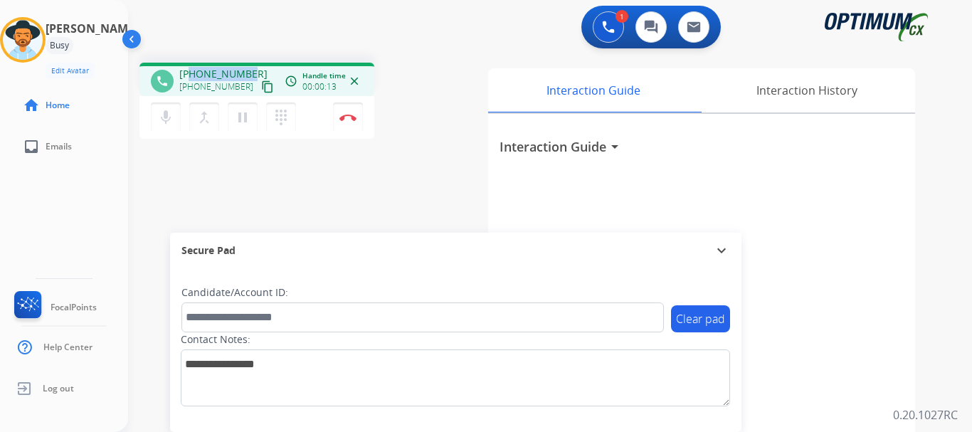
click at [169, 120] on mat-icon "mic" at bounding box center [165, 117] width 17 height 17
click at [167, 119] on mat-icon "mic_off" at bounding box center [165, 117] width 17 height 17
click at [167, 119] on mat-icon "mic" at bounding box center [165, 117] width 17 height 17
click at [167, 119] on mat-icon "mic_off" at bounding box center [165, 117] width 17 height 17
click at [158, 122] on mat-icon "mic" at bounding box center [165, 117] width 17 height 17
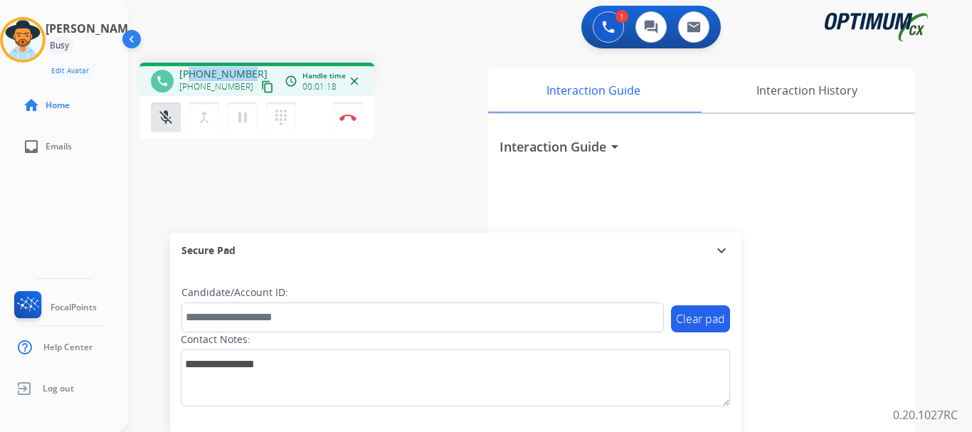
click at [158, 126] on button "mic_off Mute" at bounding box center [166, 117] width 30 height 30
click at [305, 6] on div "1 Voice Interactions 0 Chat Interactions 0 Email Interactions" at bounding box center [541, 29] width 793 height 46
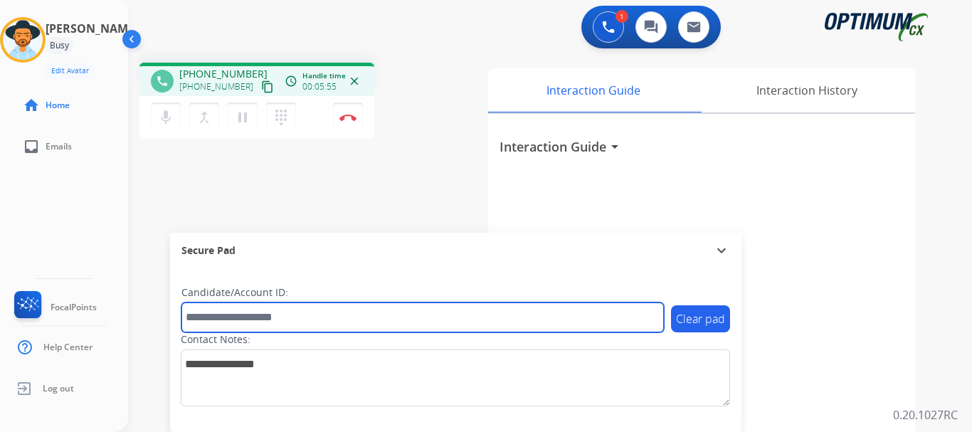
click at [238, 315] on input "text" at bounding box center [422, 317] width 482 height 30
paste input "*******"
type input "*******"
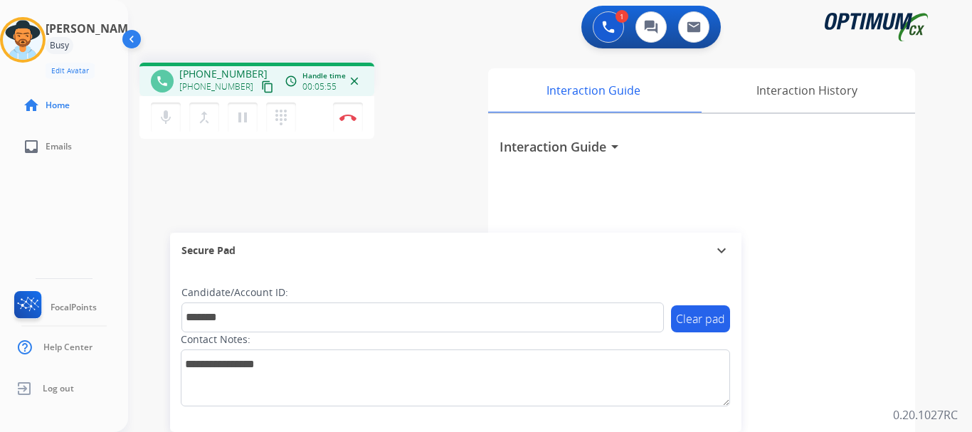
click at [331, 166] on div "phone +18474770722 +18474770722 content_copy access_time Call metrics Queue 00:…" at bounding box center [533, 347] width 810 height 593
click at [169, 119] on mat-icon "mic" at bounding box center [165, 117] width 17 height 17
click at [338, 120] on button "Disconnect" at bounding box center [348, 117] width 30 height 30
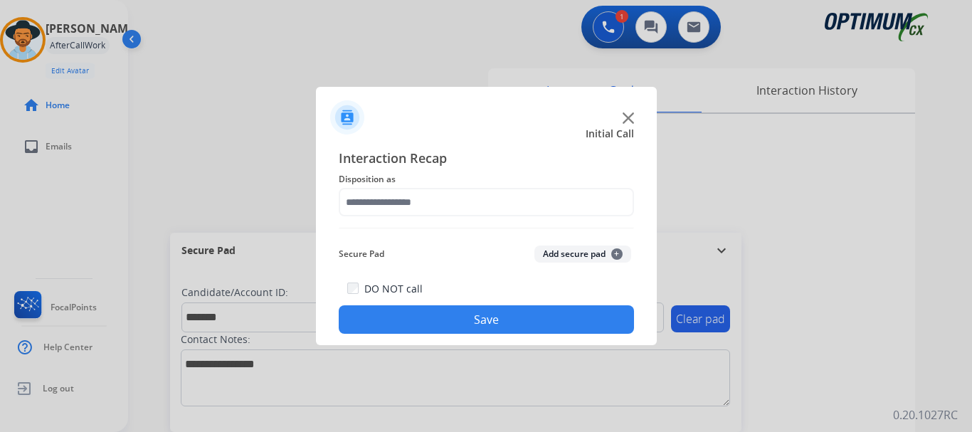
click at [549, 258] on button "Add secure pad +" at bounding box center [582, 253] width 97 height 17
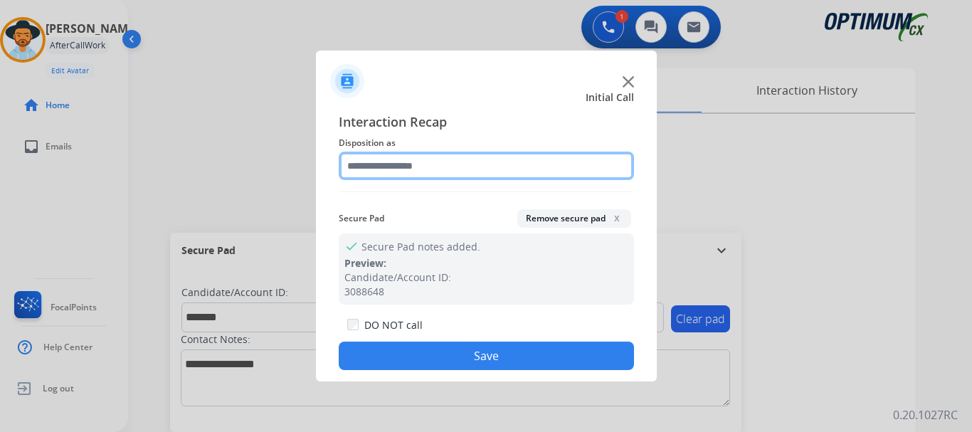
click at [444, 167] on input "text" at bounding box center [486, 166] width 295 height 28
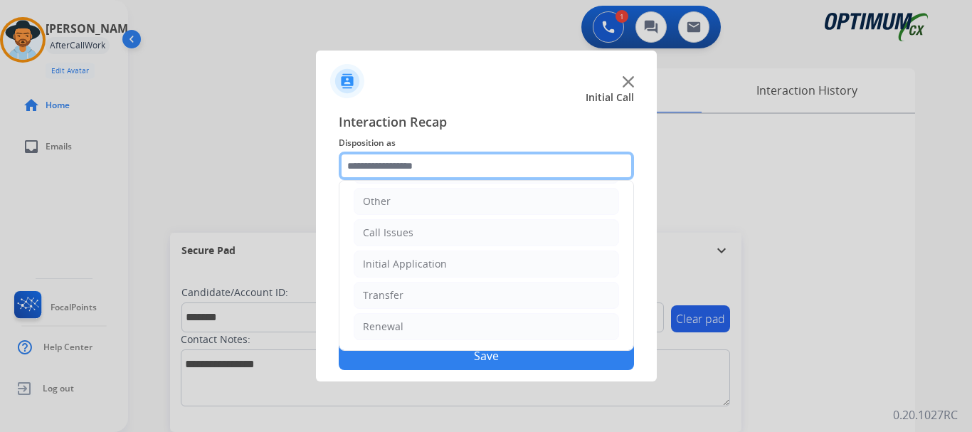
scroll to position [0, 0]
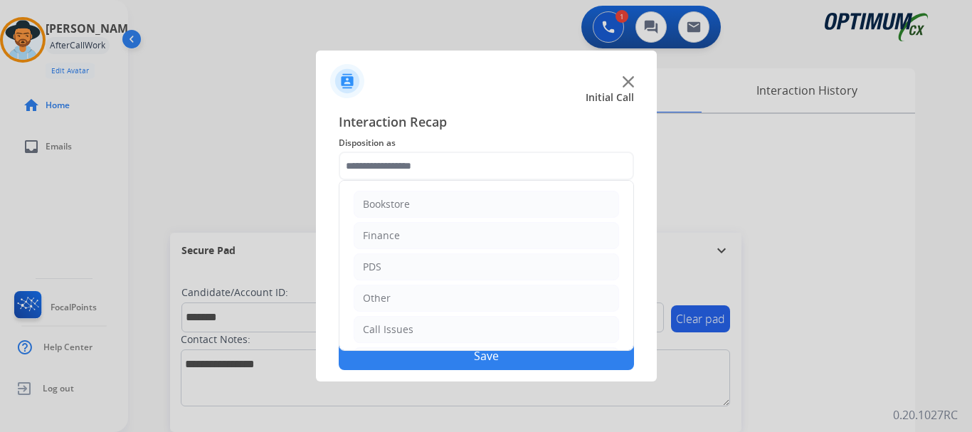
click at [472, 264] on li "PDS" at bounding box center [486, 266] width 265 height 27
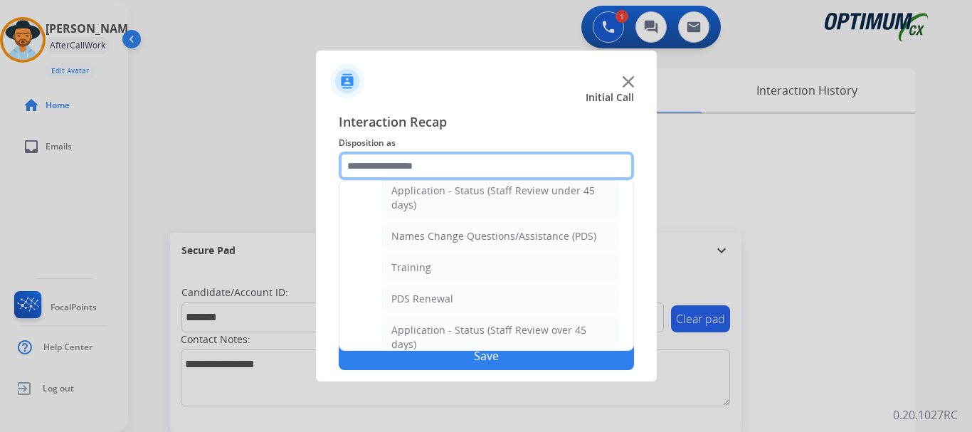
scroll to position [105, 0]
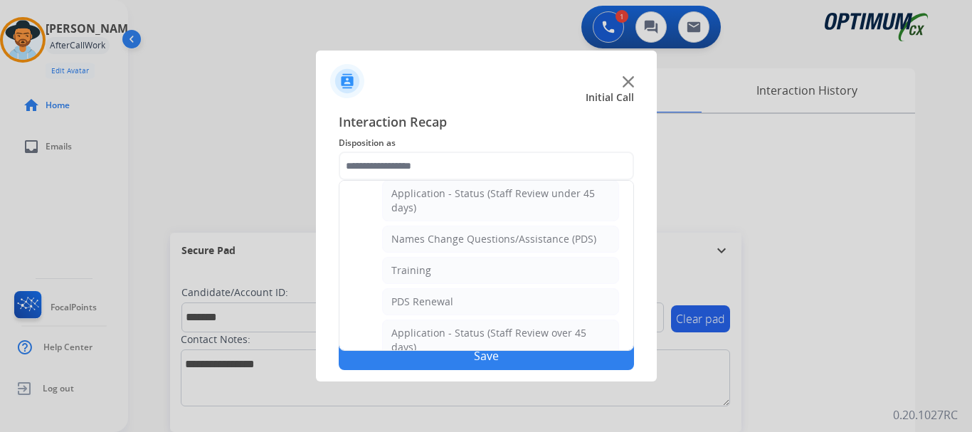
click at [519, 274] on li "Training" at bounding box center [500, 270] width 237 height 27
type input "********"
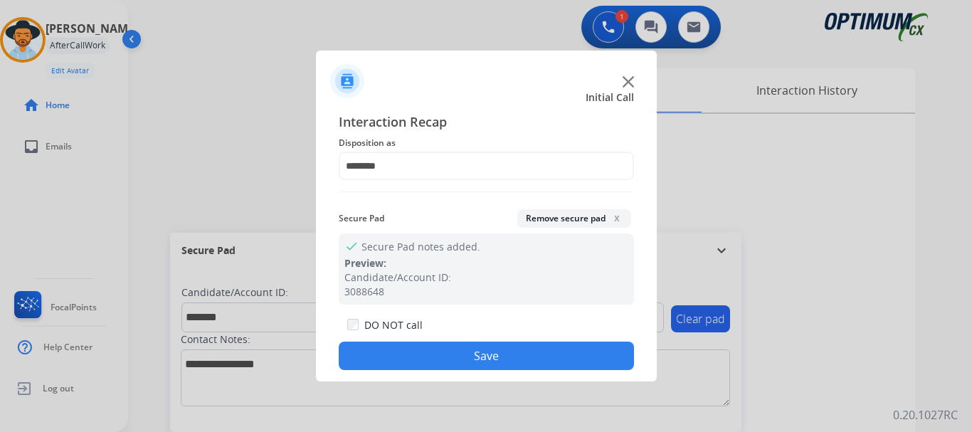
click at [503, 346] on button "Save" at bounding box center [486, 355] width 295 height 28
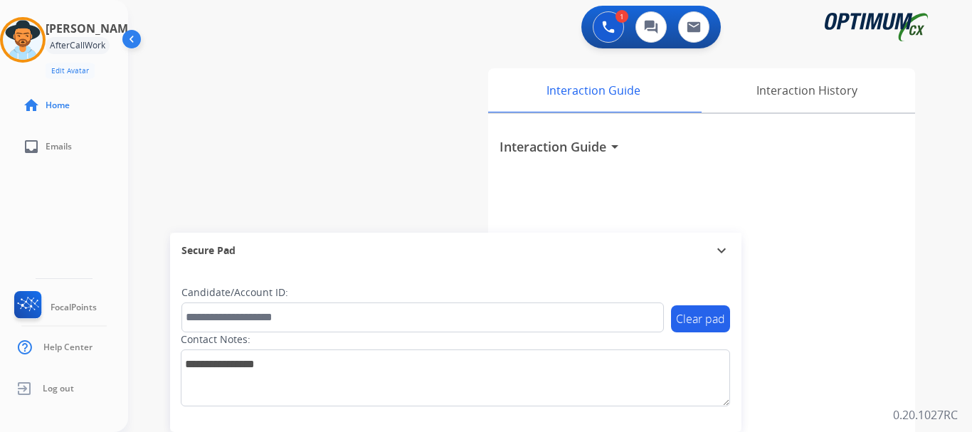
click at [418, 173] on div "swap_horiz Break voice bridge close_fullscreen Connect 3-Way Call merge_type Se…" at bounding box center [533, 347] width 810 height 593
click at [37, 51] on img at bounding box center [23, 40] width 40 height 40
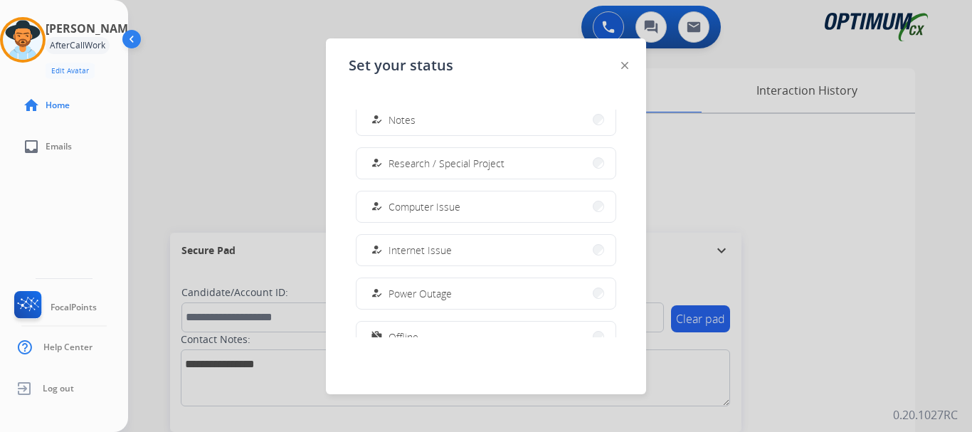
scroll to position [355, 0]
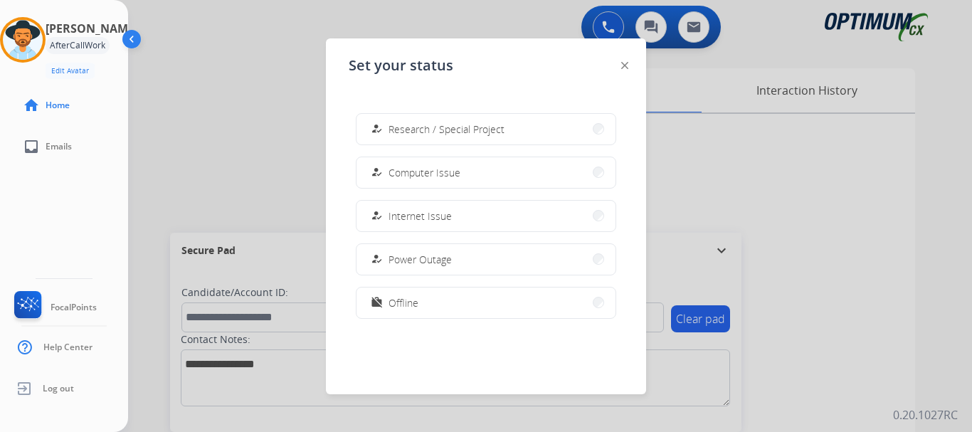
click at [450, 305] on button "work_off Offline" at bounding box center [485, 302] width 259 height 31
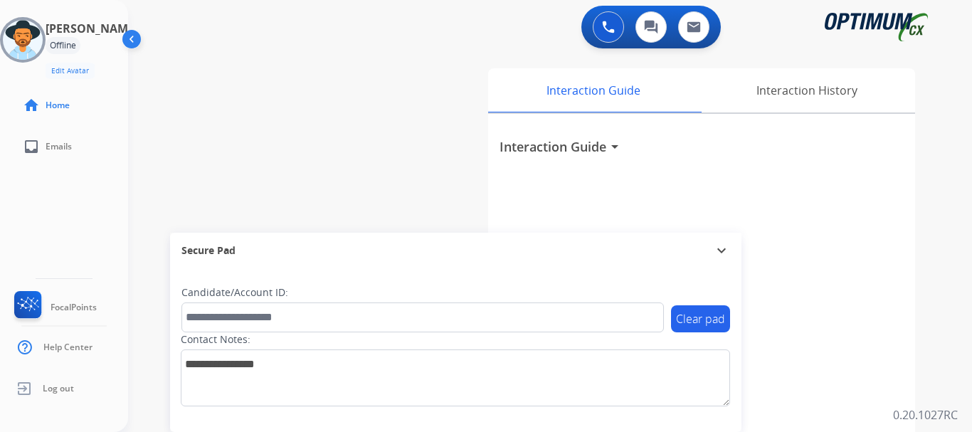
click at [70, 389] on span "Log out" at bounding box center [58, 388] width 31 height 11
